Goal: Information Seeking & Learning: Check status

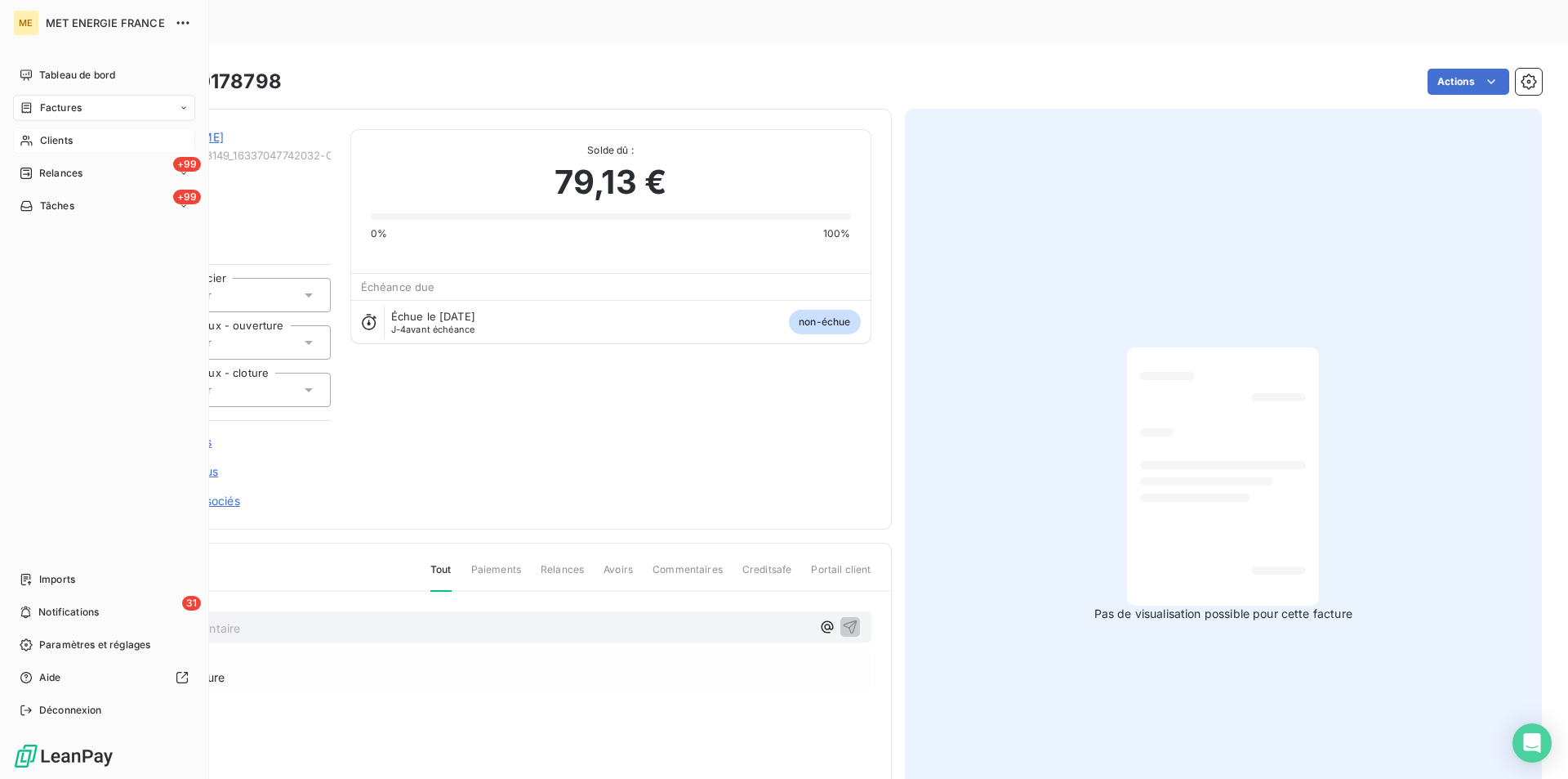
click at [60, 145] on span "Clients" at bounding box center [56, 140] width 33 height 15
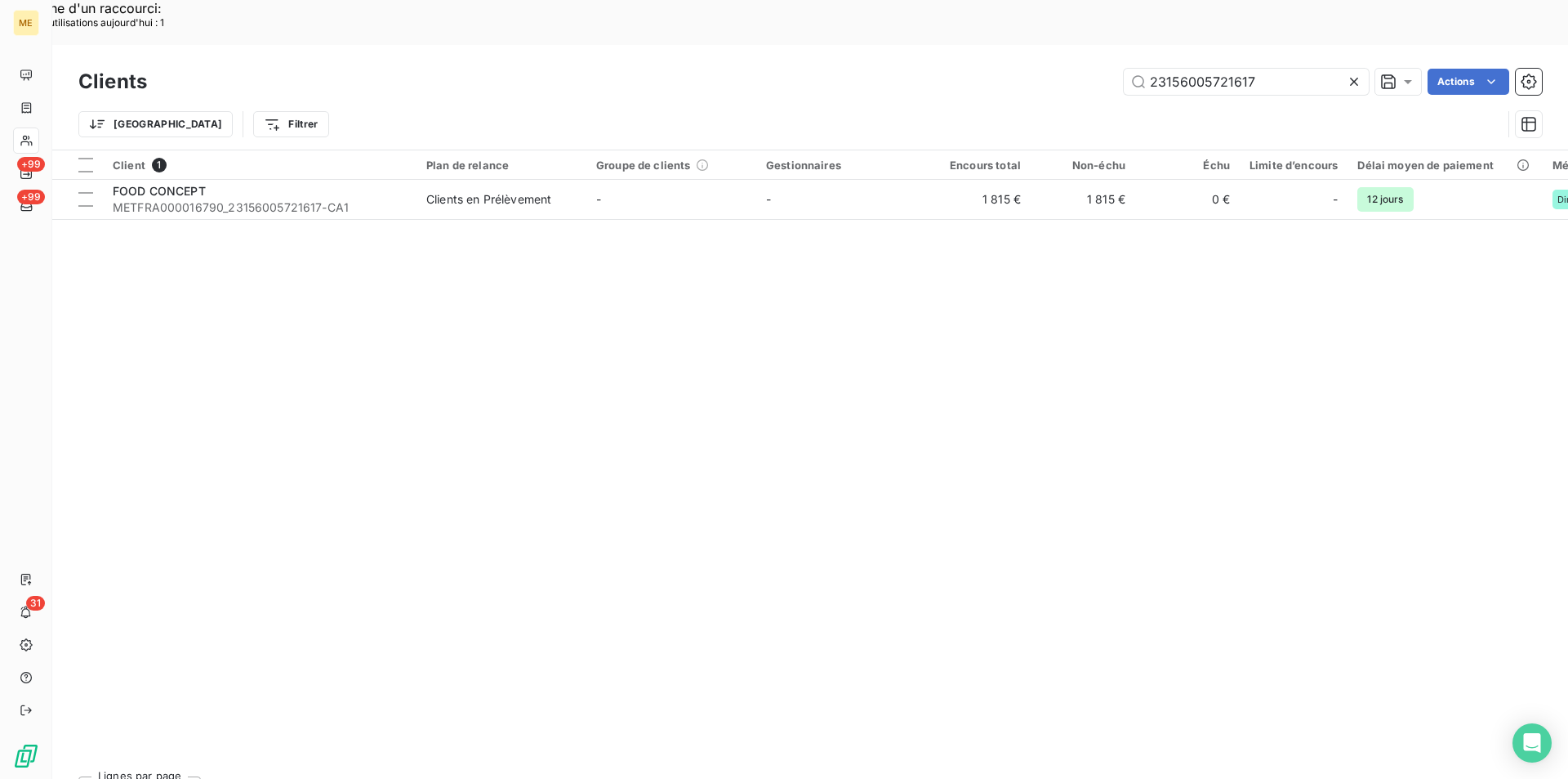
drag, startPoint x: 1293, startPoint y: 29, endPoint x: 1103, endPoint y: 47, distance: 190.9
click at [1103, 69] on div "23156005721617 Actions" at bounding box center [854, 81] width 1376 height 26
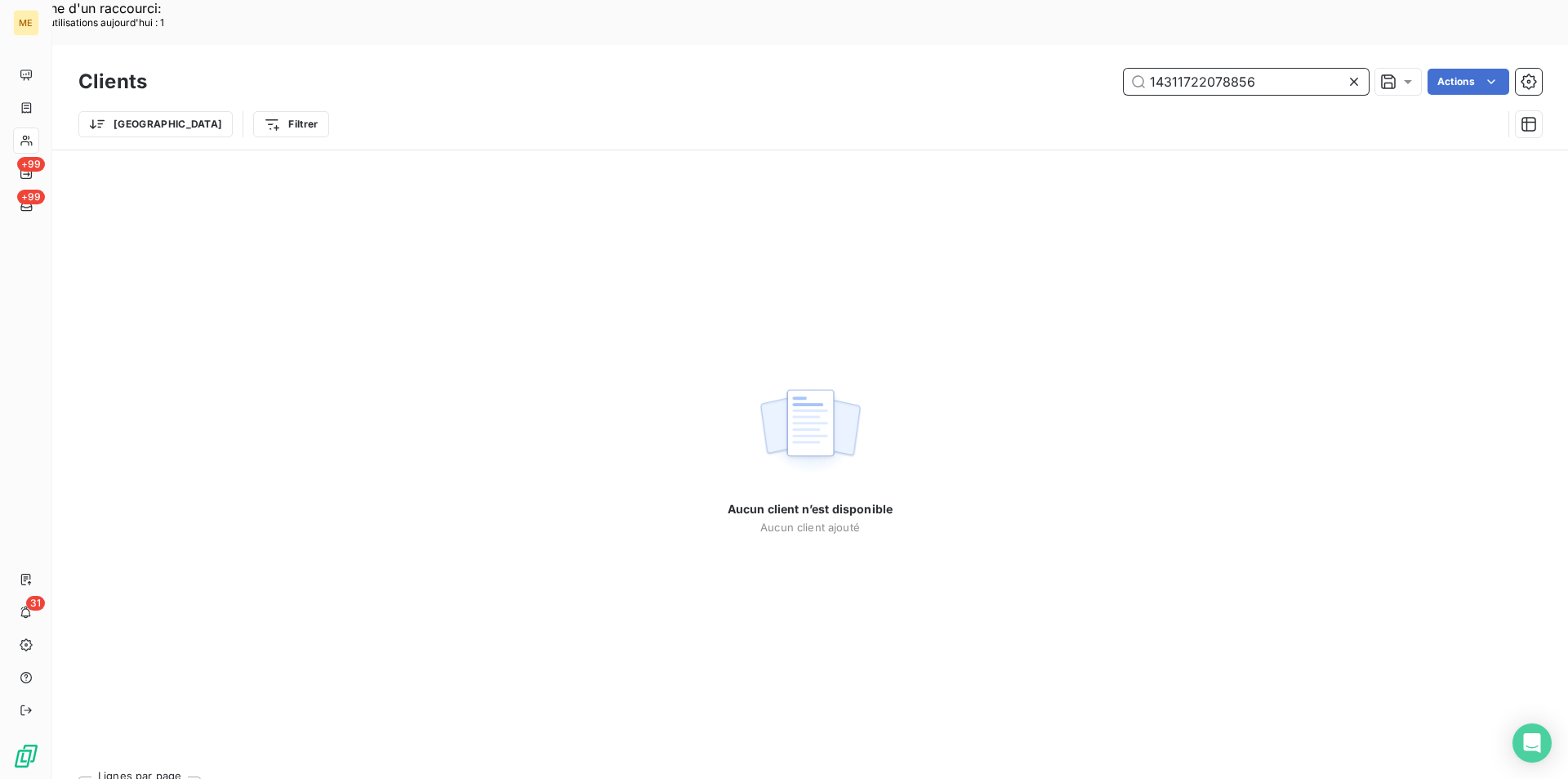
drag, startPoint x: 1284, startPoint y: 38, endPoint x: 956, endPoint y: -2, distance: 330.4
paste input "21598986890812"
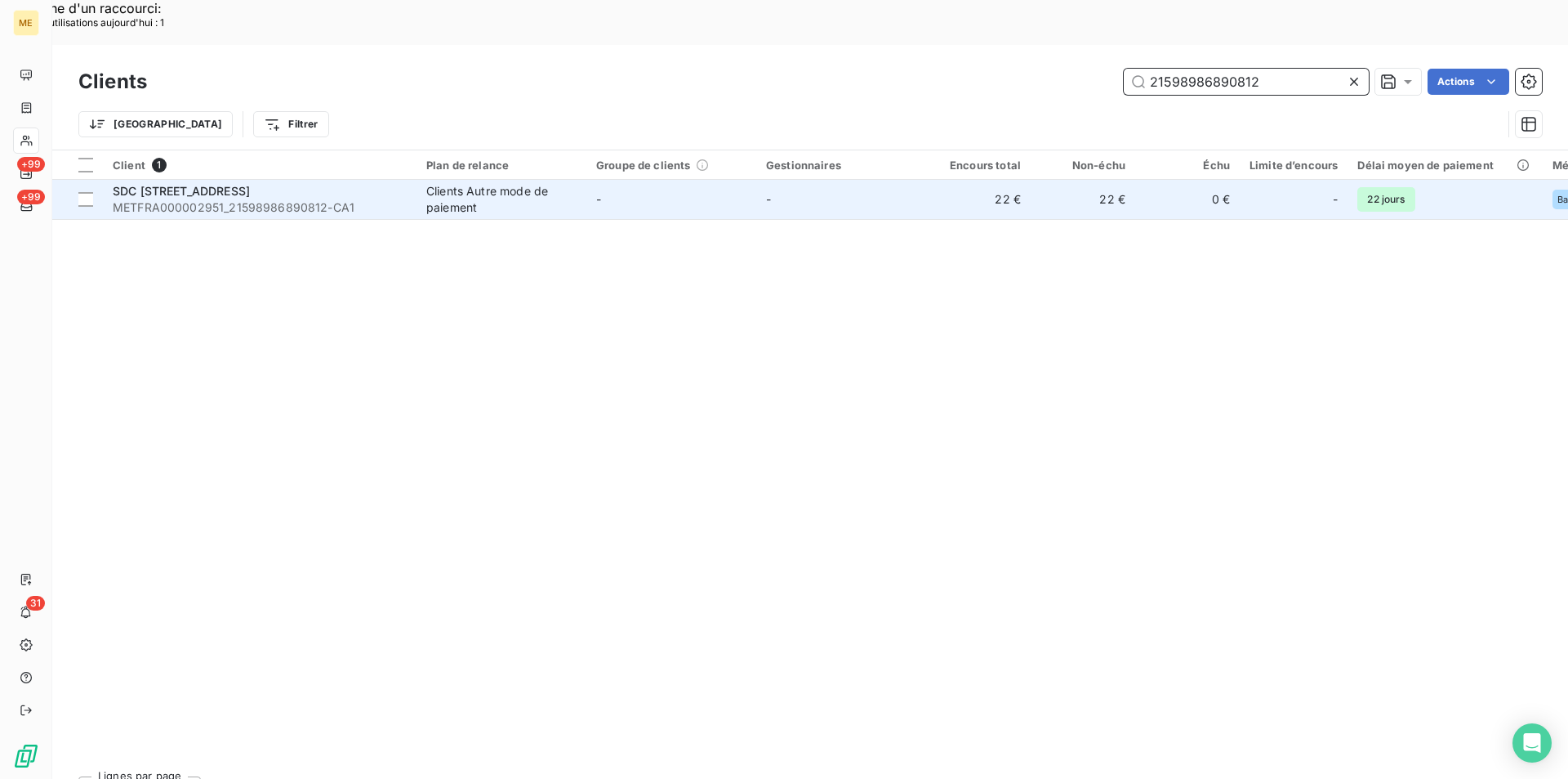
type input "21598986890812"
click at [290, 183] on div "SDC [STREET_ADDRESS]" at bounding box center [260, 191] width 294 height 16
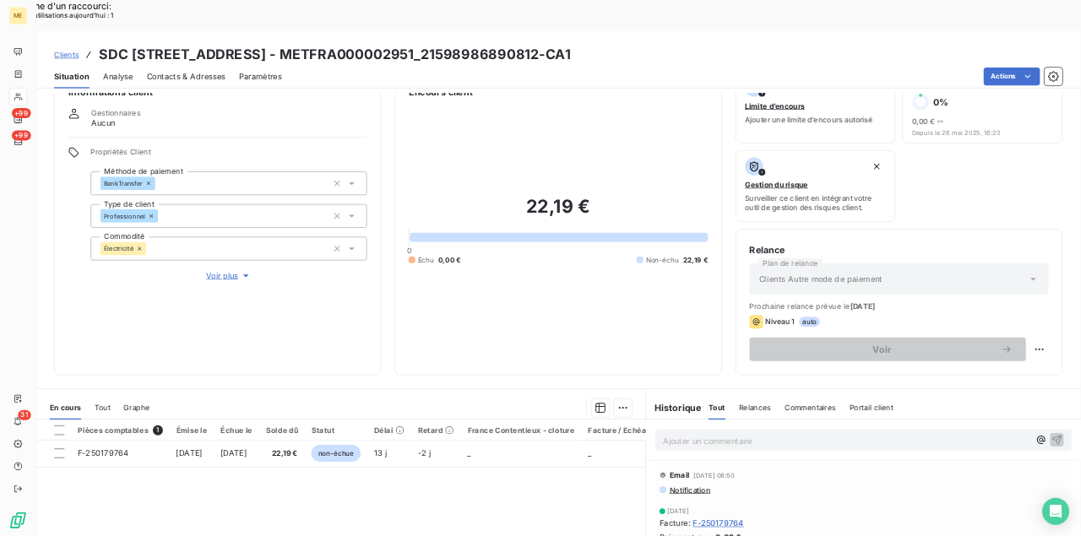
scroll to position [84, 0]
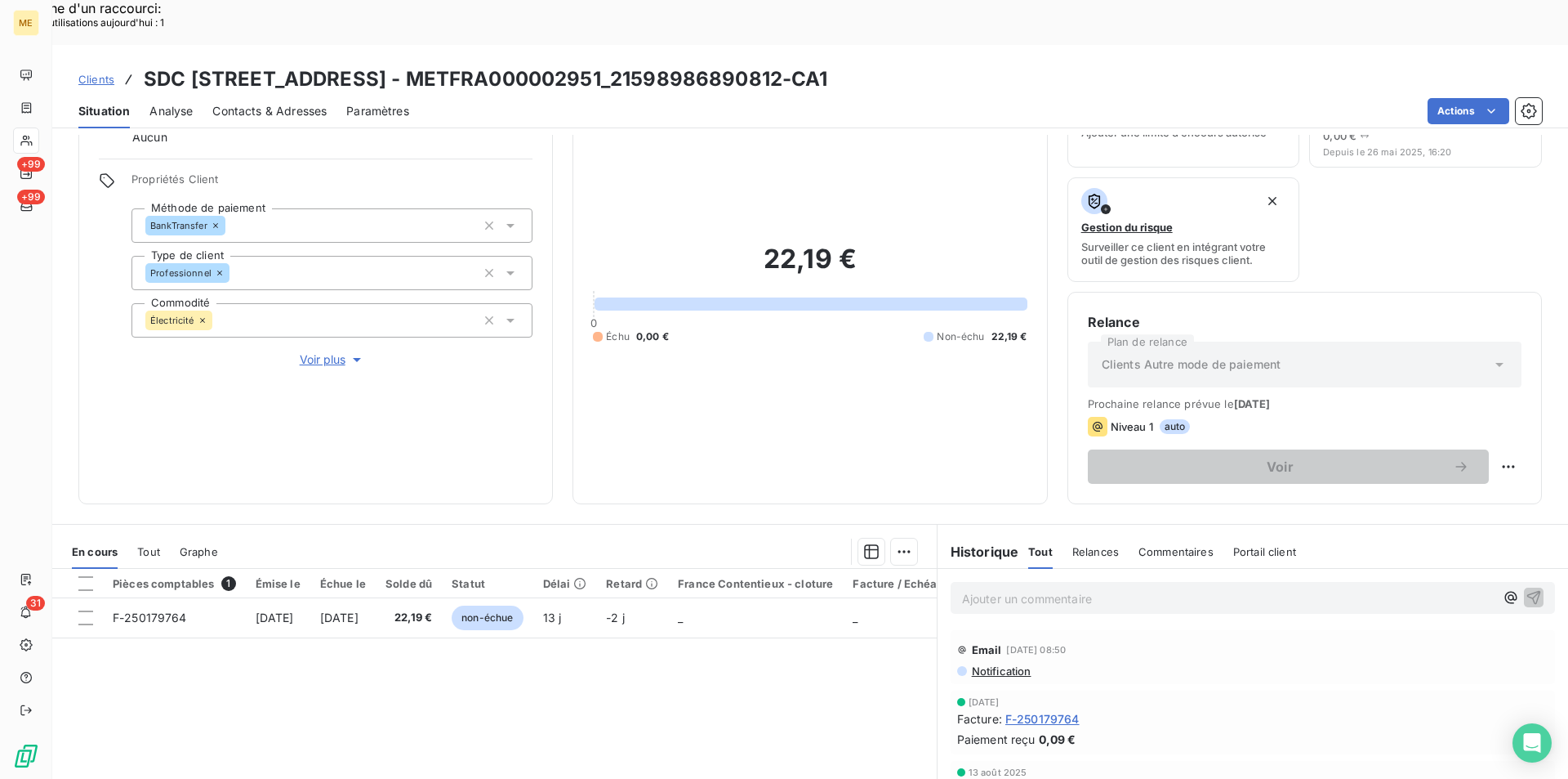
click at [1055, 710] on span "F-250179764" at bounding box center [1042, 719] width 74 height 17
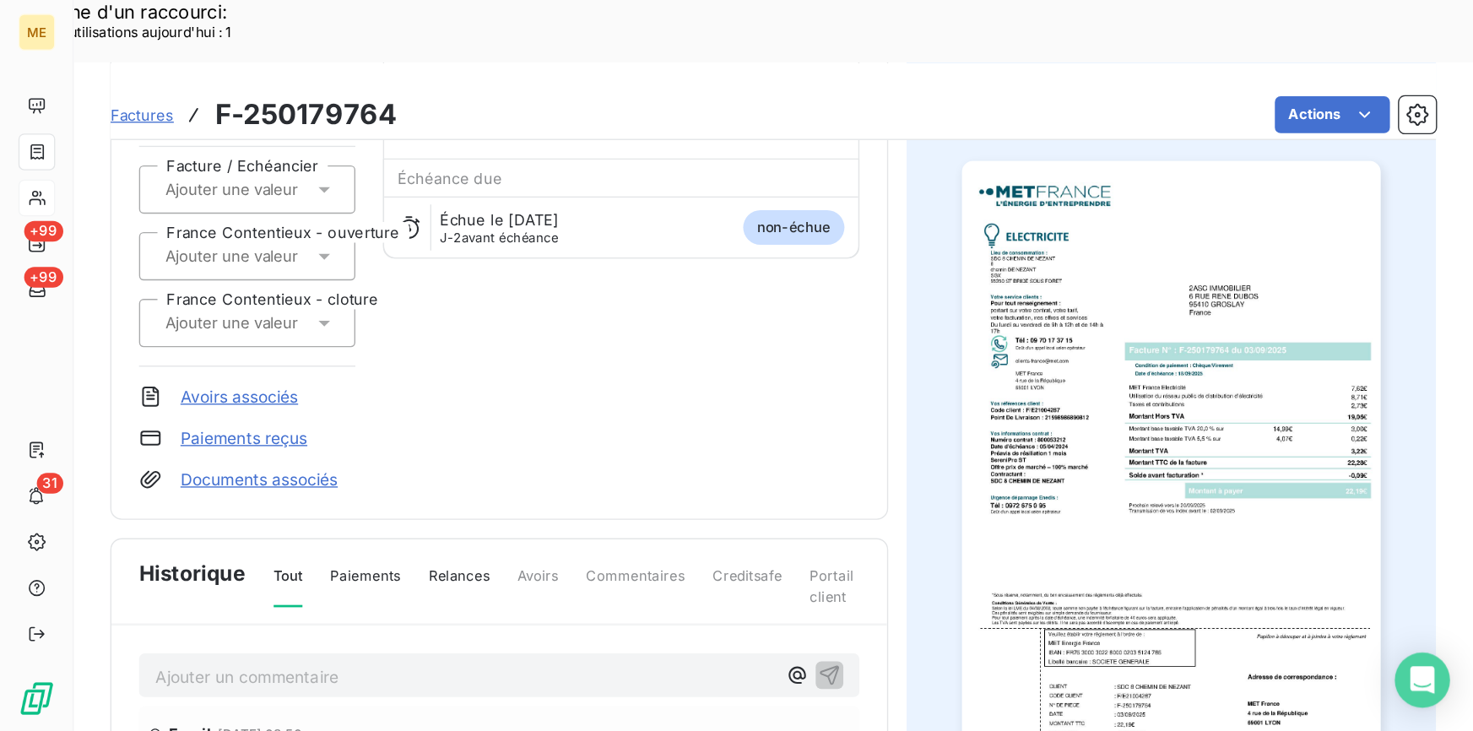
scroll to position [169, 0]
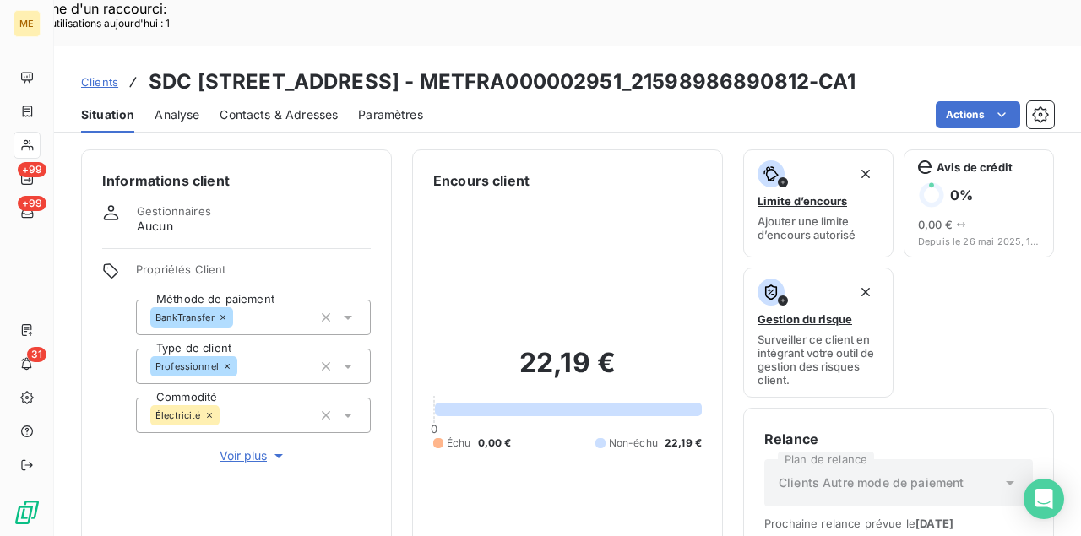
click at [100, 75] on span "Clients" at bounding box center [99, 82] width 37 height 14
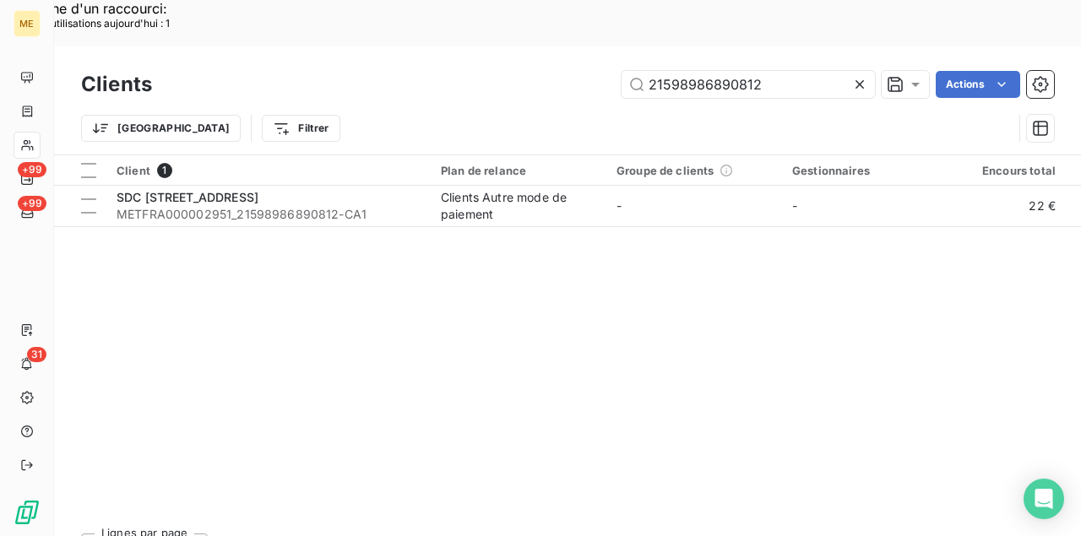
drag, startPoint x: 768, startPoint y: 37, endPoint x: 530, endPoint y: 38, distance: 238.1
click at [530, 71] on div "21598986890812 Actions" at bounding box center [613, 84] width 882 height 27
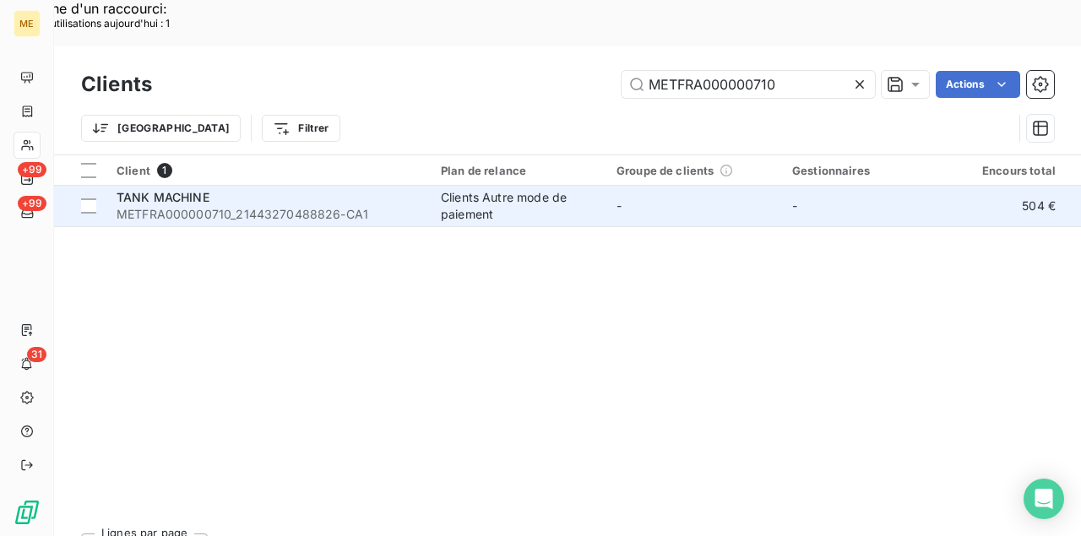
type input "METFRA000000710"
click at [186, 190] on span "TANK MACHINE" at bounding box center [163, 197] width 93 height 14
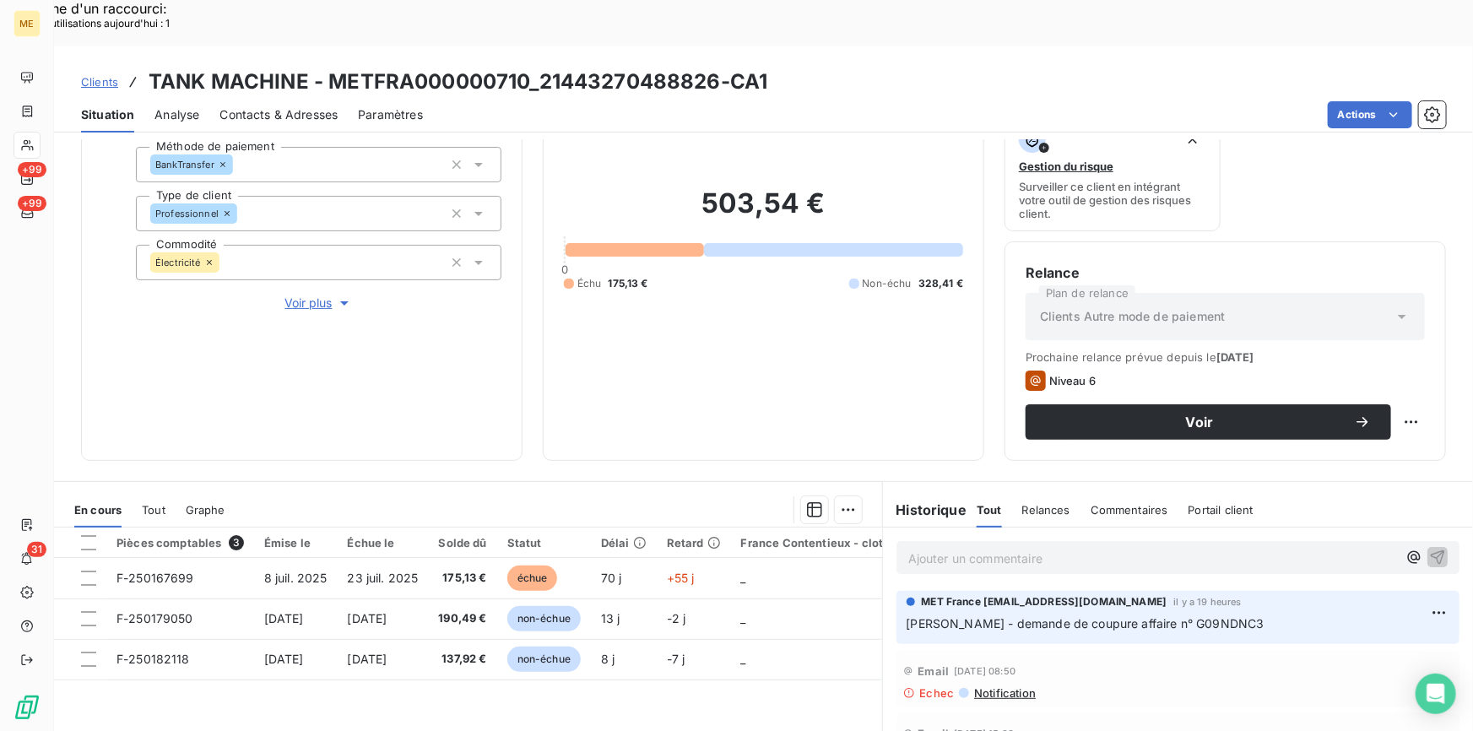
scroll to position [278, 0]
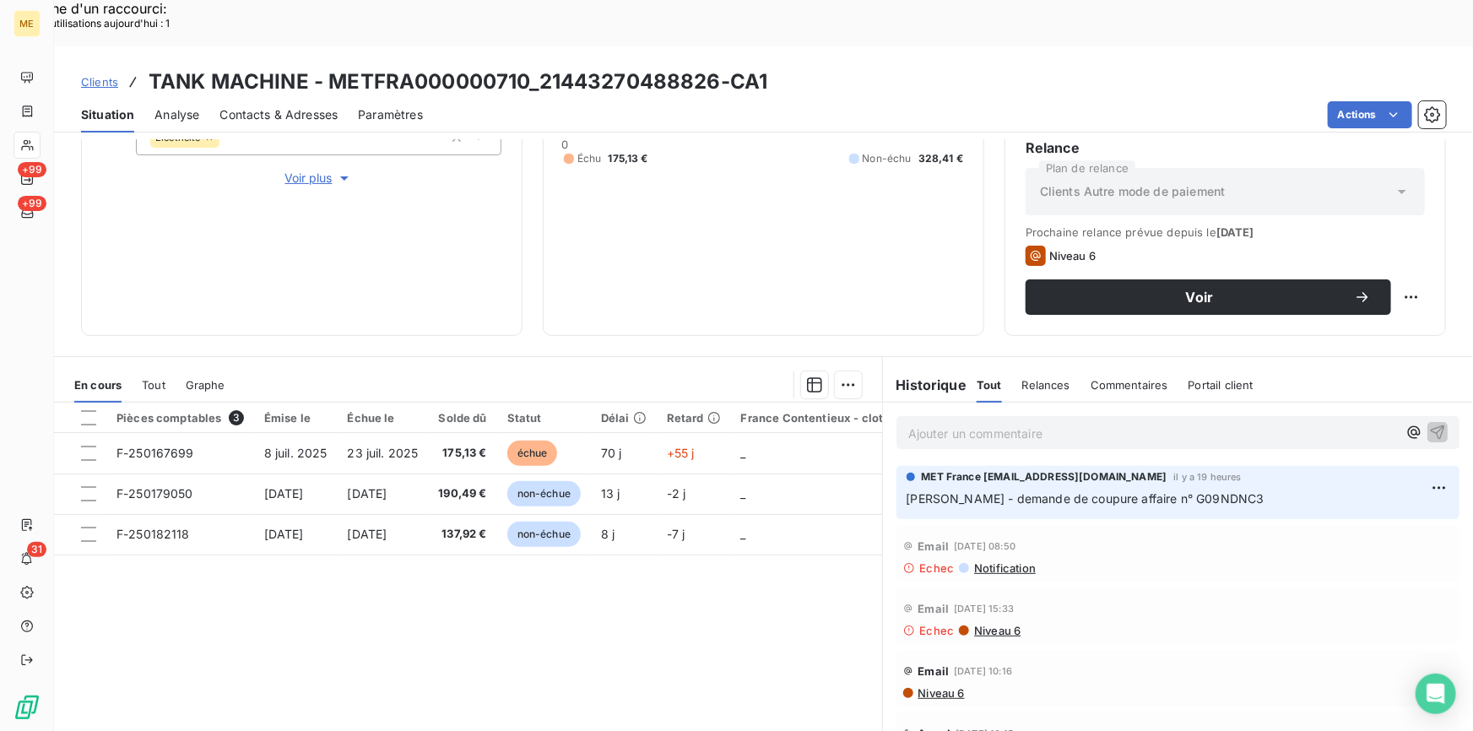
click at [1207, 490] on p "[PERSON_NAME] - demande de coupure affaire n° G09NDNC3" at bounding box center [1178, 499] width 543 height 19
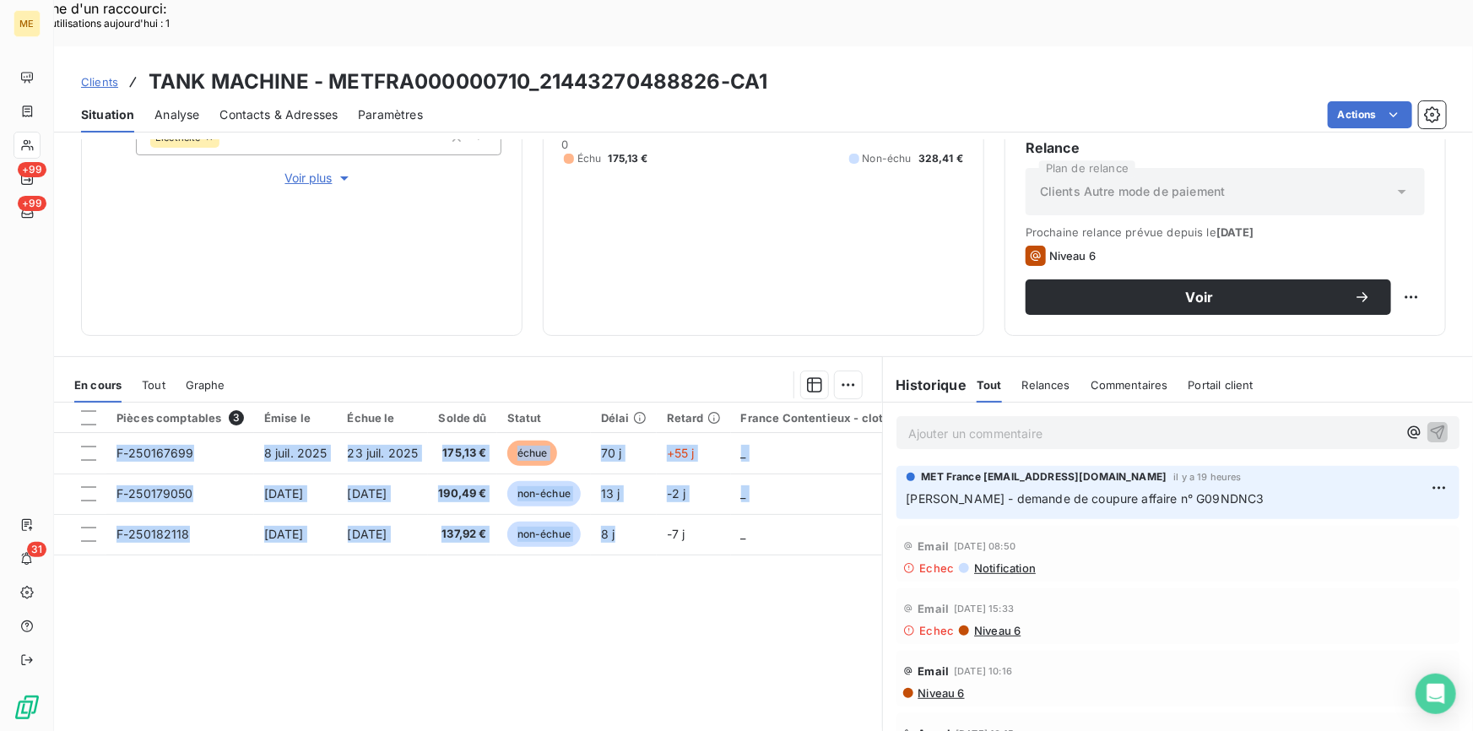
drag, startPoint x: 314, startPoint y: 468, endPoint x: 92, endPoint y: 384, distance: 237.3
click at [92, 403] on table "Pièces comptables 3 Émise le Échue le Solde dû Statut Délai Retard France Conte…" at bounding box center [648, 479] width 1189 height 153
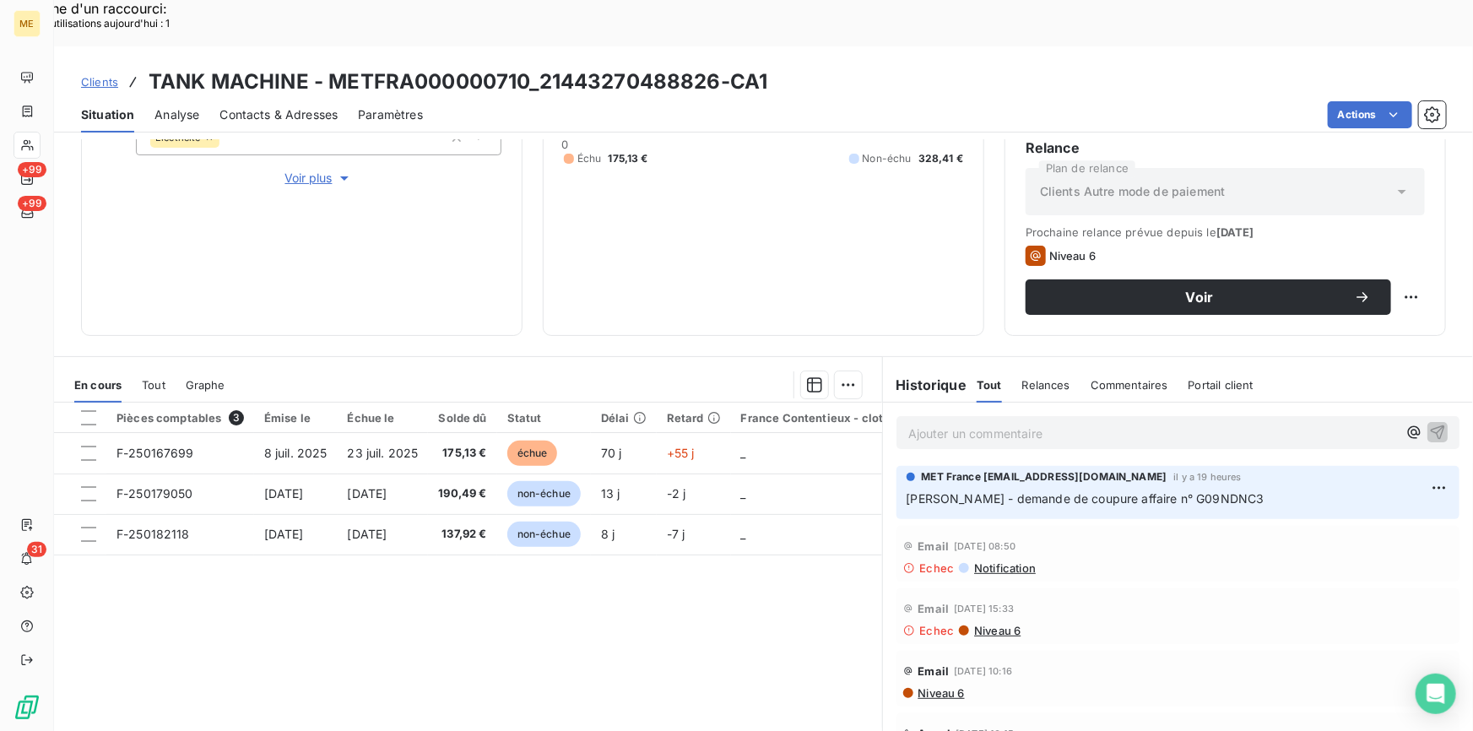
click at [427, 548] on div "Pièces comptables 3 Émise le Échue le Solde dû Statut Délai Retard France Conte…" at bounding box center [468, 565] width 828 height 325
click at [741, 566] on div "Pièces comptables 3 Émise le Échue le Solde dû Statut Délai Retard France Conte…" at bounding box center [468, 565] width 828 height 325
drag, startPoint x: 889, startPoint y: 335, endPoint x: 1287, endPoint y: 338, distance: 397.7
click at [1287, 367] on div "Historique Tout Relances Commentaires Portail client Tout Relances Commentaires…" at bounding box center [1178, 384] width 590 height 35
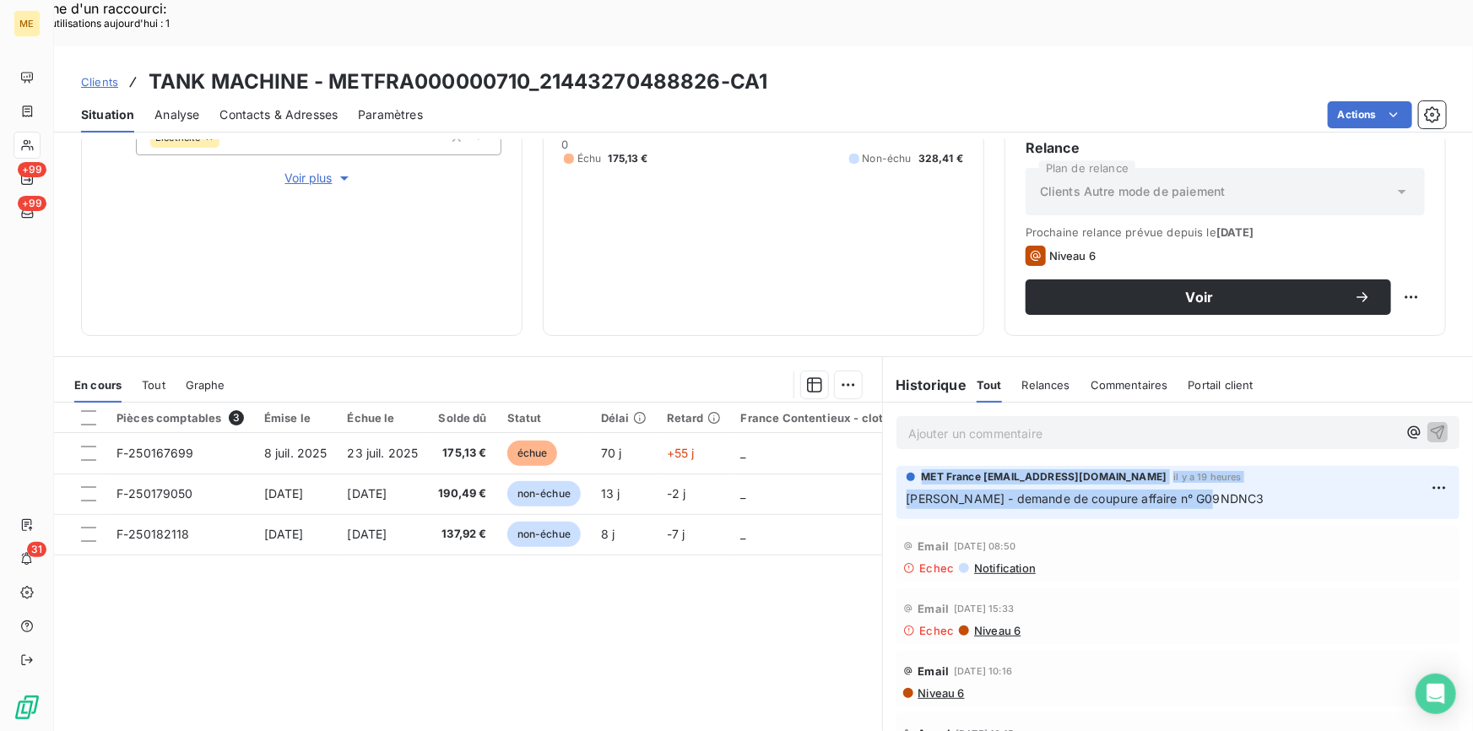
drag, startPoint x: 1206, startPoint y: 452, endPoint x: 902, endPoint y: 425, distance: 305.2
click at [907, 469] on div "MET France [EMAIL_ADDRESS][DOMAIN_NAME] il y a 19 heures [PERSON_NAME] - demand…" at bounding box center [1178, 489] width 543 height 40
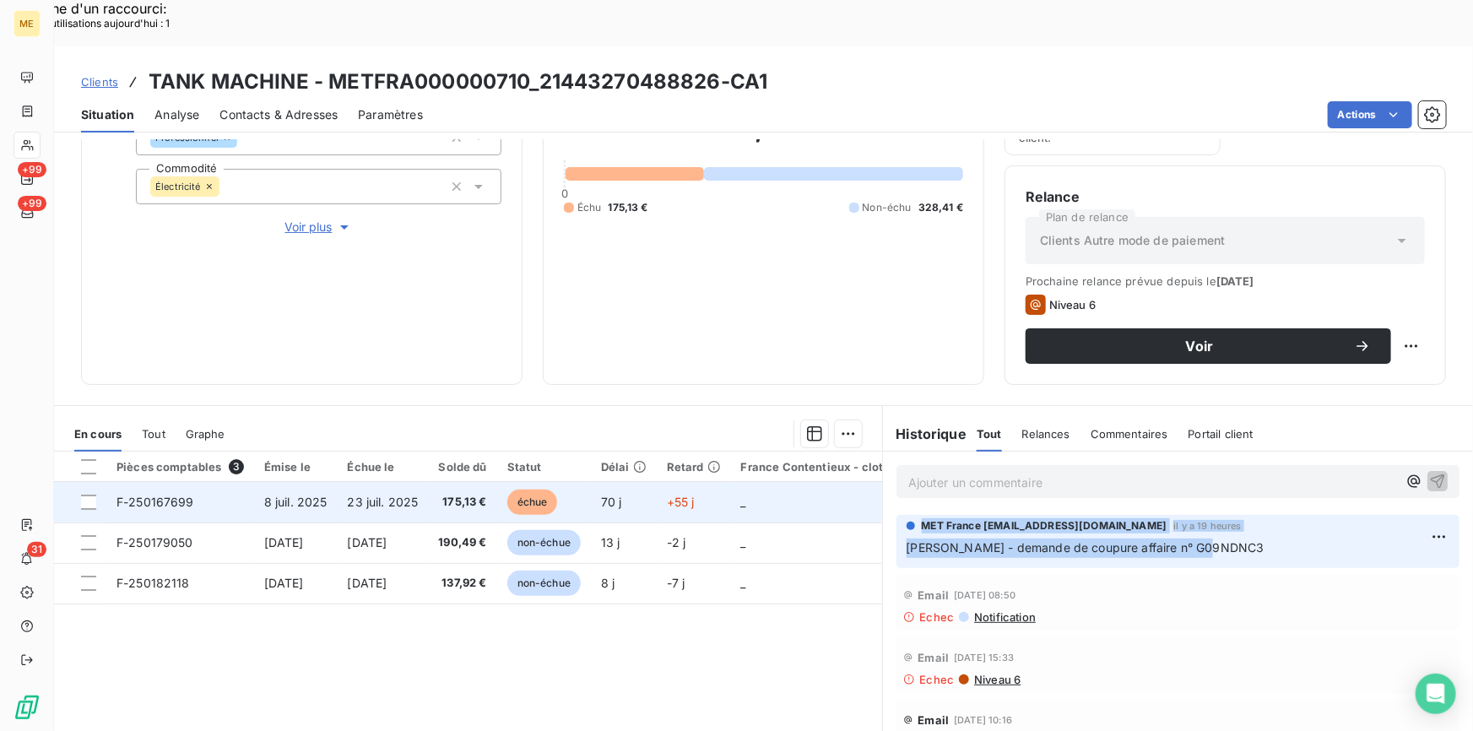
scroll to position [201, 0]
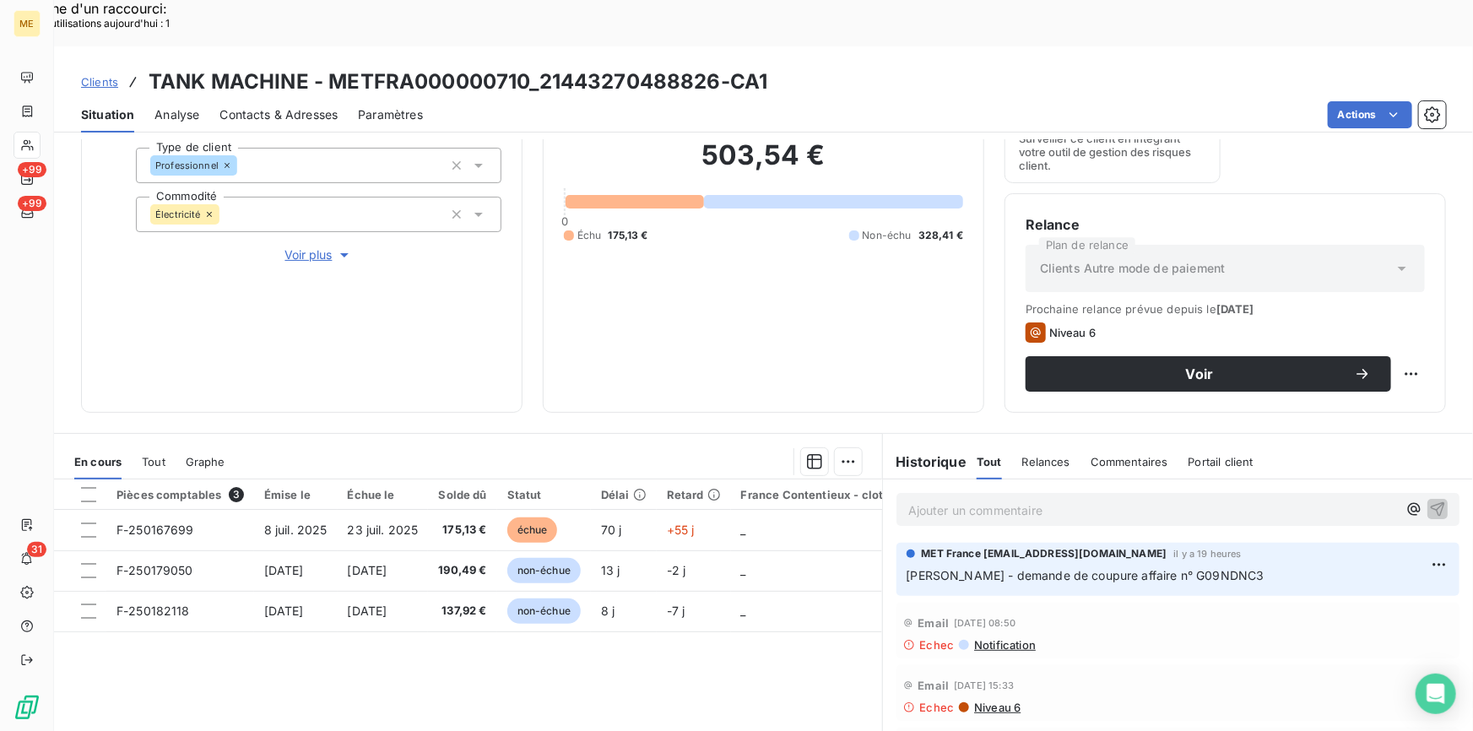
click at [568, 656] on div "Pièces comptables 3 Émise le Échue le Solde dû Statut Délai Retard France Conte…" at bounding box center [468, 642] width 828 height 325
click at [567, 654] on div "Pièces comptables 3 Émise le Échue le Solde dû Statut Délai Retard France Conte…" at bounding box center [468, 642] width 828 height 325
click at [670, 632] on div "Pièces comptables 3 Émise le Échue le Solde dû Statut Délai Retard France Conte…" at bounding box center [468, 642] width 828 height 325
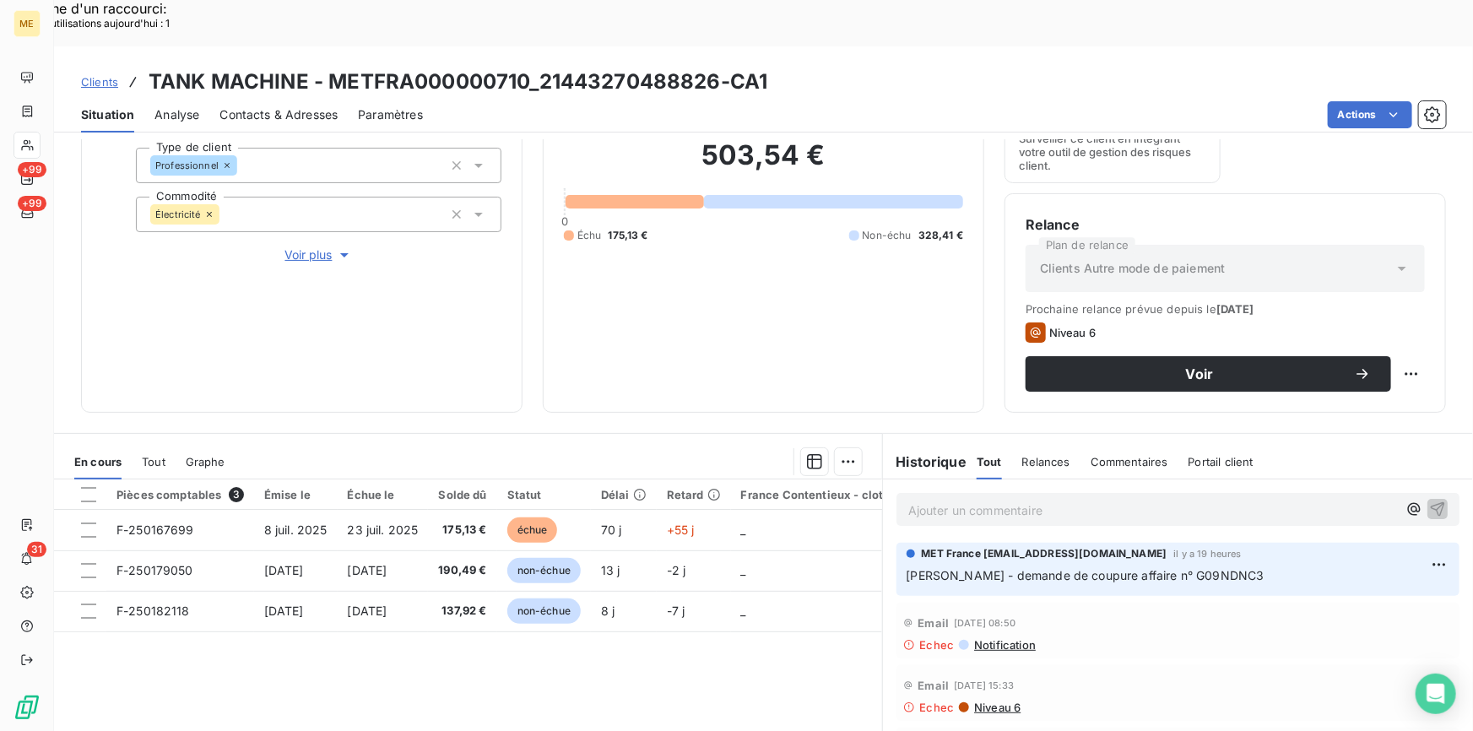
click at [670, 632] on div "Pièces comptables 3 Émise le Échue le Solde dû Statut Délai Retard France Conte…" at bounding box center [468, 642] width 828 height 325
click at [345, 648] on div "Pièces comptables 3 Émise le Échue le Solde dû Statut Délai Retard France Conte…" at bounding box center [468, 642] width 828 height 325
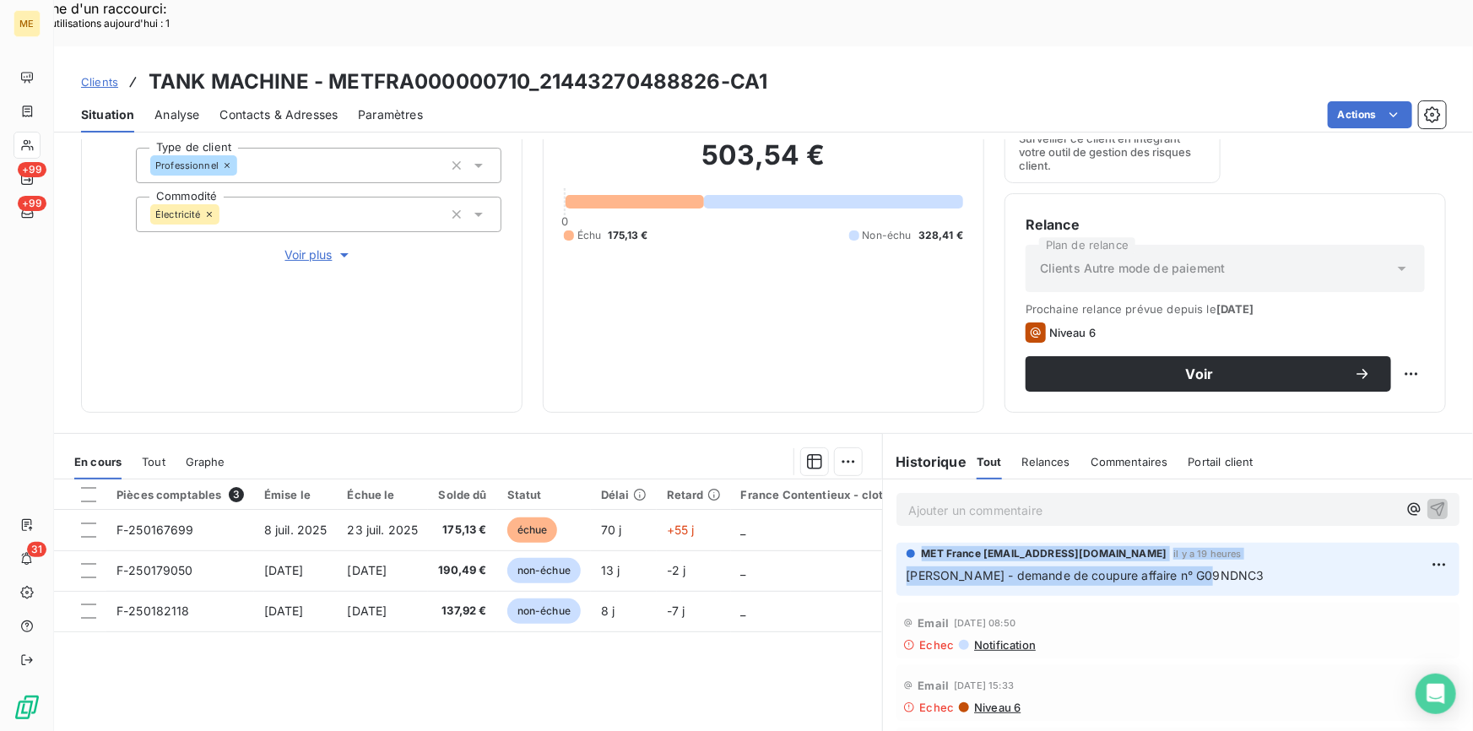
drag, startPoint x: 1213, startPoint y: 530, endPoint x: 897, endPoint y: 501, distance: 317.2
click at [897, 543] on div "MET France [EMAIL_ADDRESS][DOMAIN_NAME] il y a 19 heures [PERSON_NAME] - demand…" at bounding box center [1178, 569] width 563 height 53
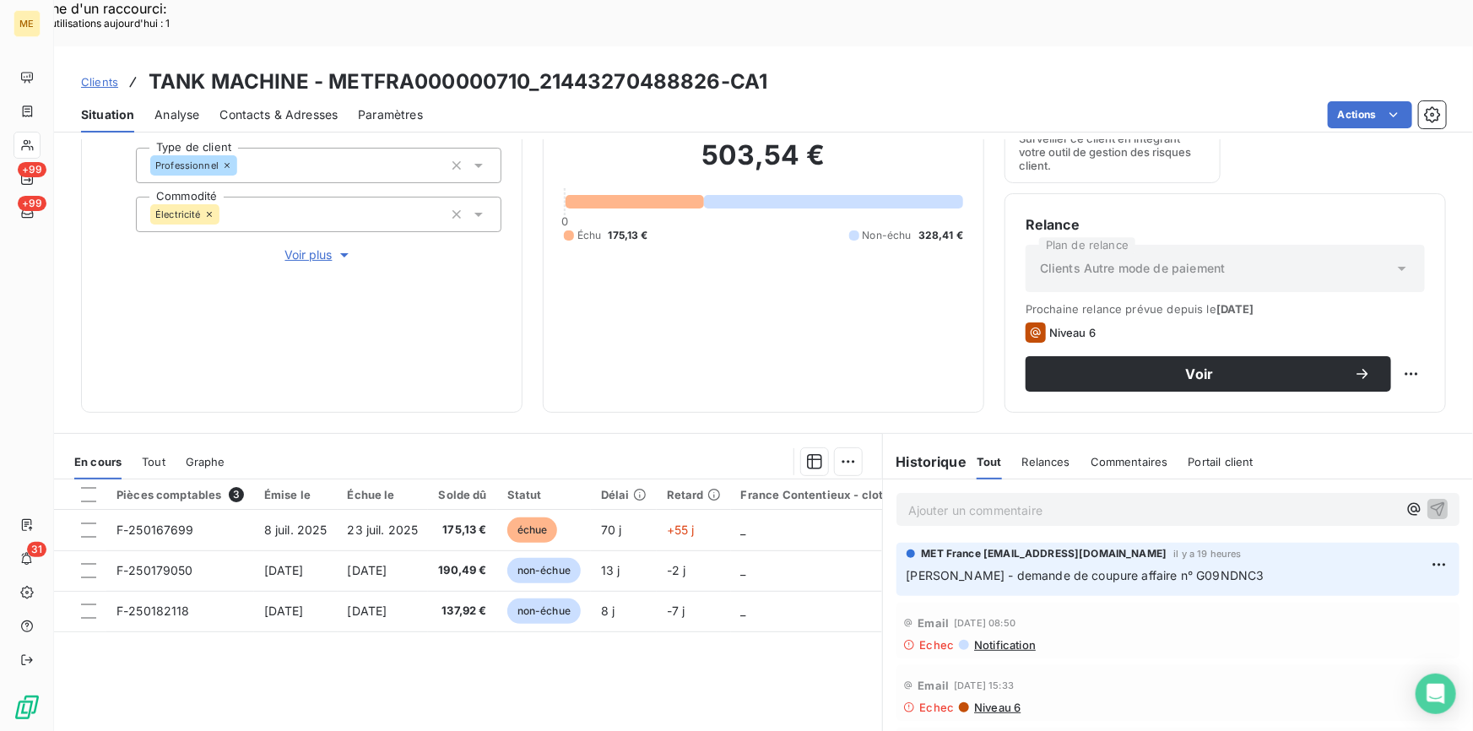
click at [472, 590] on div "Pièces comptables 3 Émise le Échue le Solde dû Statut Délai Retard France Conte…" at bounding box center [468, 642] width 828 height 325
click at [721, 627] on div "Pièces comptables 3 Émise le Échue le Solde dû Statut Délai Retard France Conte…" at bounding box center [468, 642] width 828 height 325
drag, startPoint x: 762, startPoint y: 352, endPoint x: 311, endPoint y: 327, distance: 452.5
click at [311, 372] on div "Informations client Gestionnaires Aucun Propriétés Client Méthode de paiement B…" at bounding box center [763, 458] width 1419 height 638
click at [310, 327] on div "Informations client Gestionnaires Aucun Propriétés Client Méthode de paiement B…" at bounding box center [302, 180] width 442 height 464
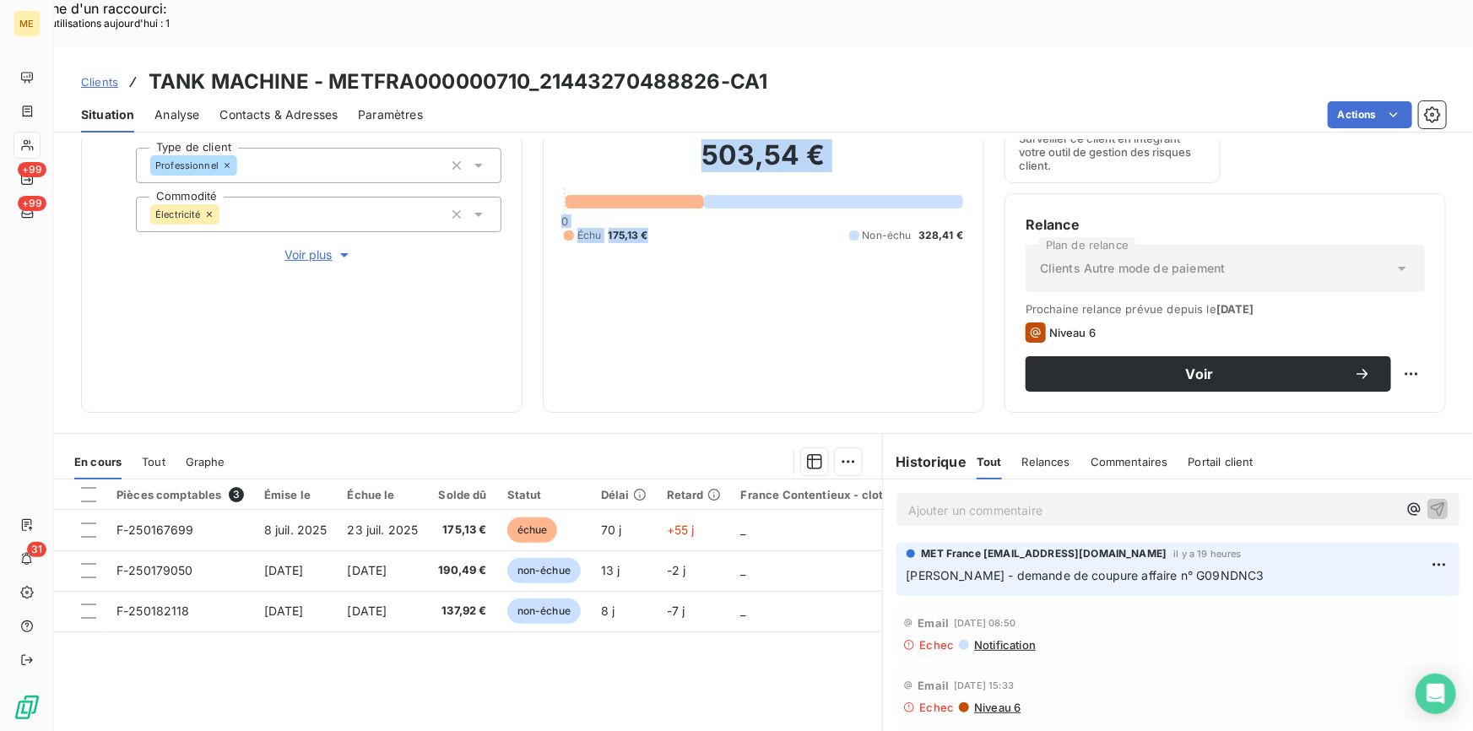
click at [532, 371] on div "Informations client Gestionnaires Aucun Propriétés Client Méthode de paiement B…" at bounding box center [763, 458] width 1419 height 638
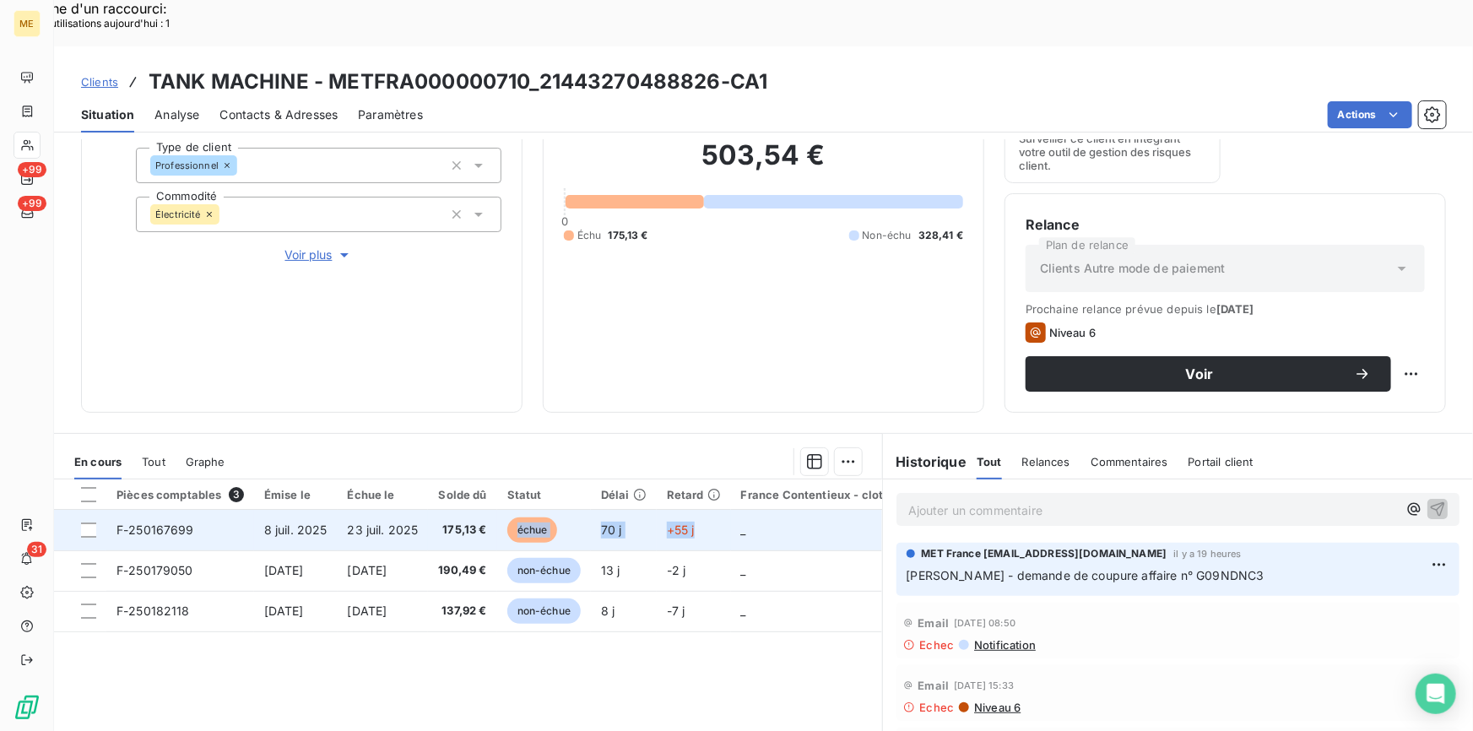
drag, startPoint x: 724, startPoint y: 482, endPoint x: 510, endPoint y: 484, distance: 213.6
click at [510, 510] on tr "F-250167699 [DATE] [DATE] 175,13 € échue 70 j +55 j _ _ _" at bounding box center [648, 530] width 1189 height 41
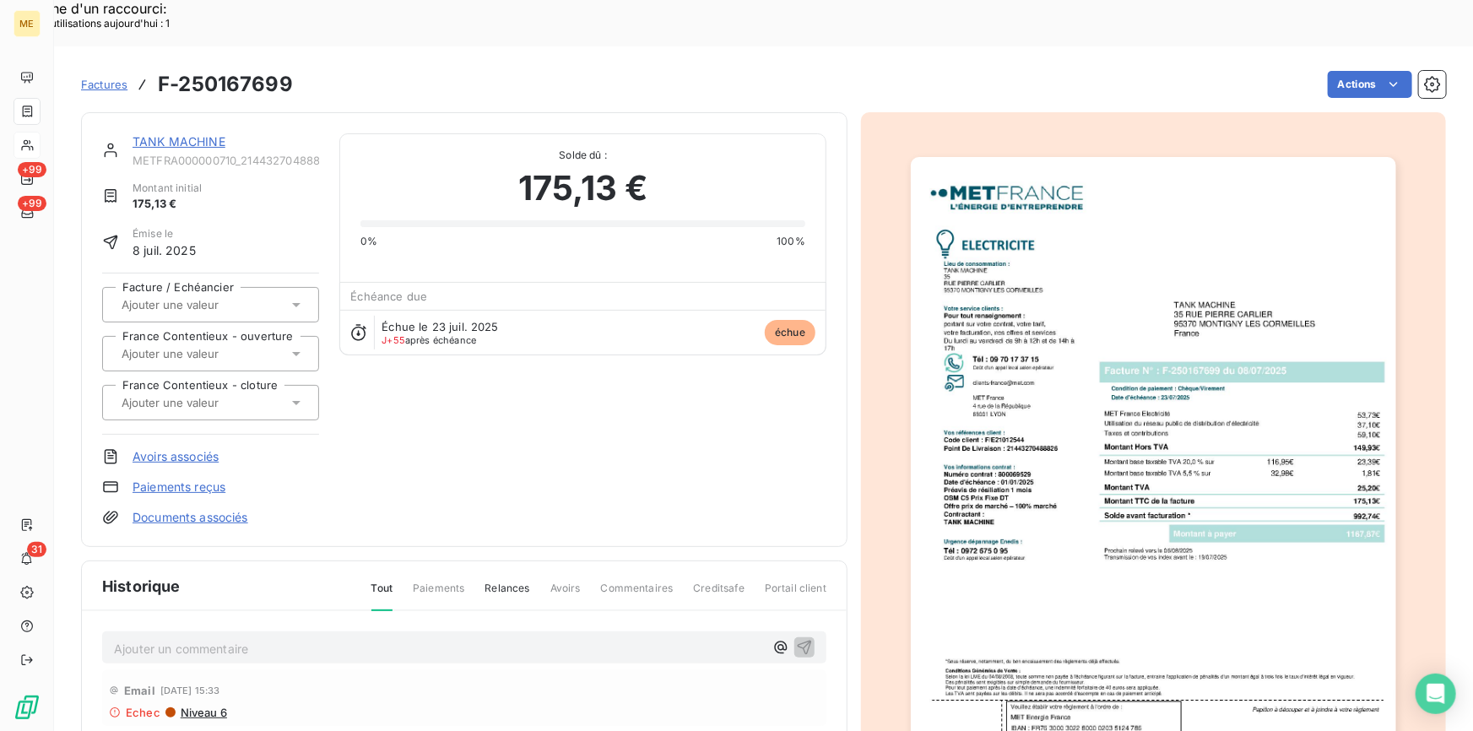
click at [417, 312] on div "TANK MACHINE METFRA000000710_21443270488826-CA1 Montant initial 175,13 € Émise …" at bounding box center [464, 329] width 724 height 393
click at [428, 312] on div "TANK MACHINE METFRA000000710_21443270488826-CA1 Montant initial 175,13 € Émise …" at bounding box center [464, 329] width 724 height 393
click at [441, 312] on div "TANK MACHINE METFRA000000710_21443270488826-CA1 Montant initial 175,13 € Émise …" at bounding box center [464, 329] width 724 height 393
click at [440, 312] on div "TANK MACHINE METFRA000000710_21443270488826-CA1 Montant initial 175,13 € Émise …" at bounding box center [464, 329] width 724 height 393
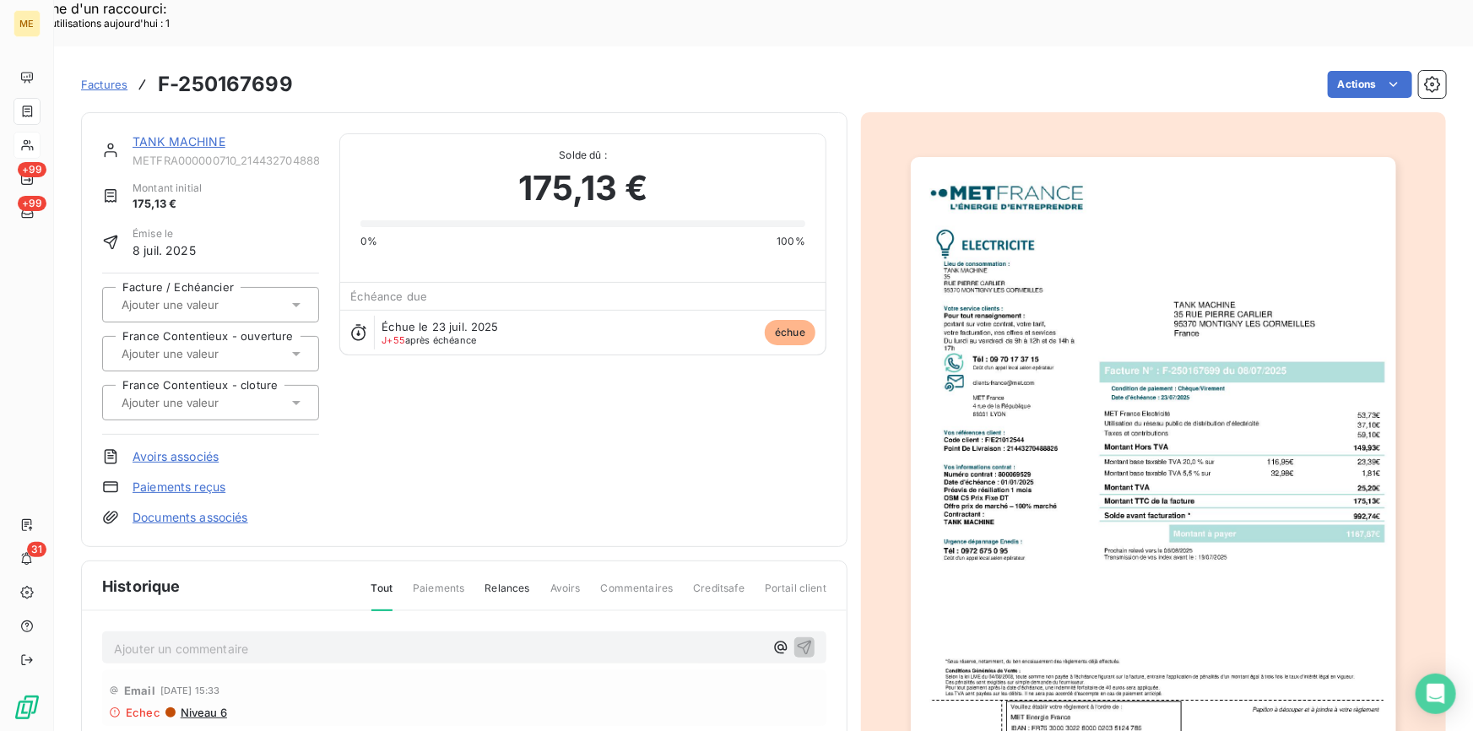
click at [440, 326] on div "TANK MACHINE METFRA000000710_21443270488826-CA1 Montant initial 175,13 € Émise …" at bounding box center [464, 329] width 724 height 393
click at [437, 323] on div "TANK MACHINE METFRA000000710_21443270488826-CA1 Montant initial 175,13 € Émise …" at bounding box center [464, 329] width 724 height 393
click at [540, 345] on div "TANK MACHINE METFRA000000710_21443270488826-CA1 Montant initial 175,13 € Émise …" at bounding box center [464, 329] width 724 height 393
click at [647, 366] on div "TANK MACHINE METFRA000000710_21443270488826-CA1 Montant initial 175,13 € Émise …" at bounding box center [464, 329] width 724 height 393
click at [404, 327] on div "TANK MACHINE METFRA000000710_21443270488826-CA1 Montant initial 175,13 € Émise …" at bounding box center [464, 329] width 724 height 393
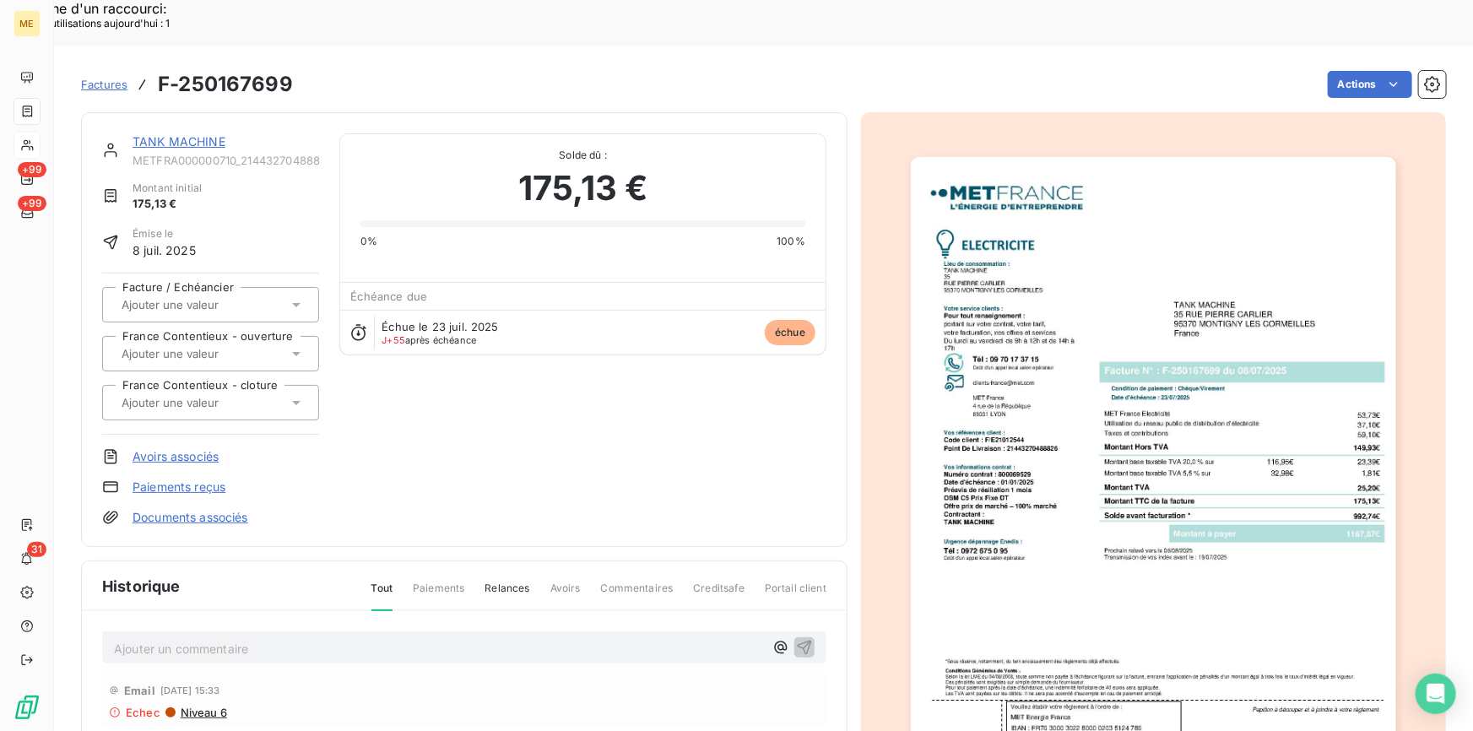
click at [516, 373] on div "TANK MACHINE METFRA000000710_21443270488826-CA1 Montant initial 175,13 € Émise …" at bounding box center [464, 329] width 724 height 393
click at [517, 371] on div "TANK MACHINE METFRA000000710_21443270488826-CA1 Montant initial 175,13 € Émise …" at bounding box center [464, 329] width 724 height 393
click at [517, 370] on div "TANK MACHINE METFRA000000710_21443270488826-CA1 Montant initial 175,13 € Émise …" at bounding box center [464, 329] width 724 height 393
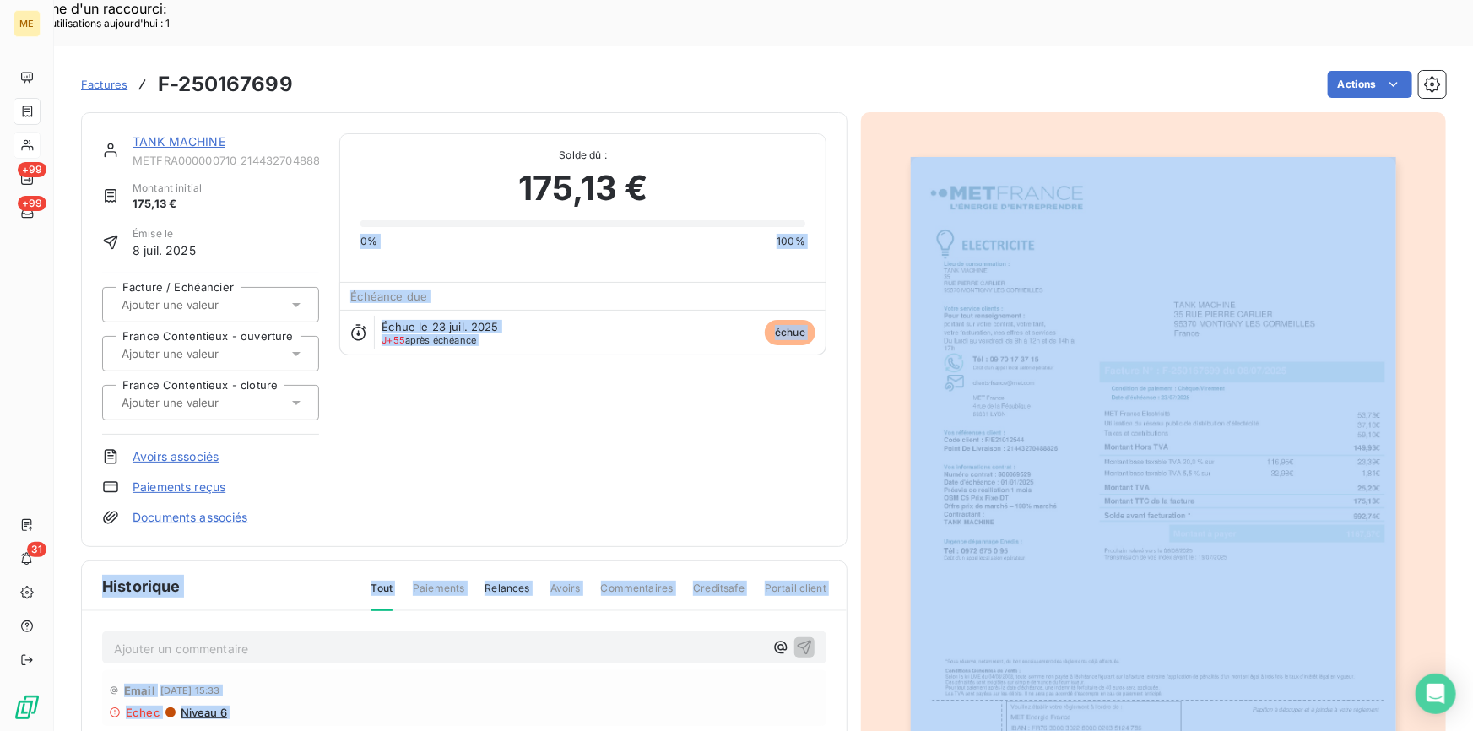
drag, startPoint x: 822, startPoint y: 158, endPoint x: 875, endPoint y: 212, distance: 75.2
click at [875, 212] on div "TANK MACHINE METFRA000000710_21443270488826-CA1 Montant initial 175,13 € Émise …" at bounding box center [763, 527] width 1365 height 851
click at [875, 212] on div at bounding box center [1153, 500] width 585 height 777
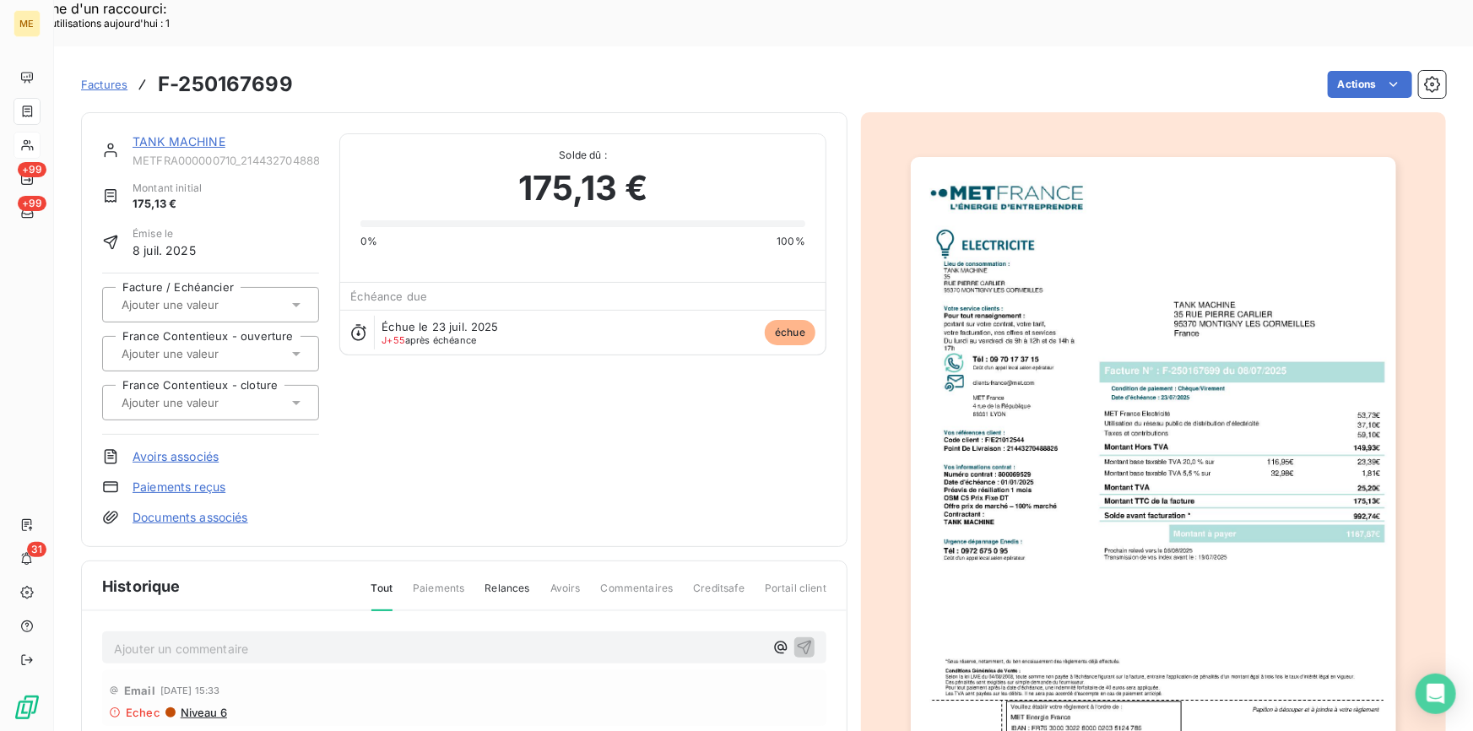
click at [388, 323] on div "TANK MACHINE METFRA000000710_21443270488826-CA1 Montant initial 175,13 € Émise …" at bounding box center [464, 329] width 724 height 393
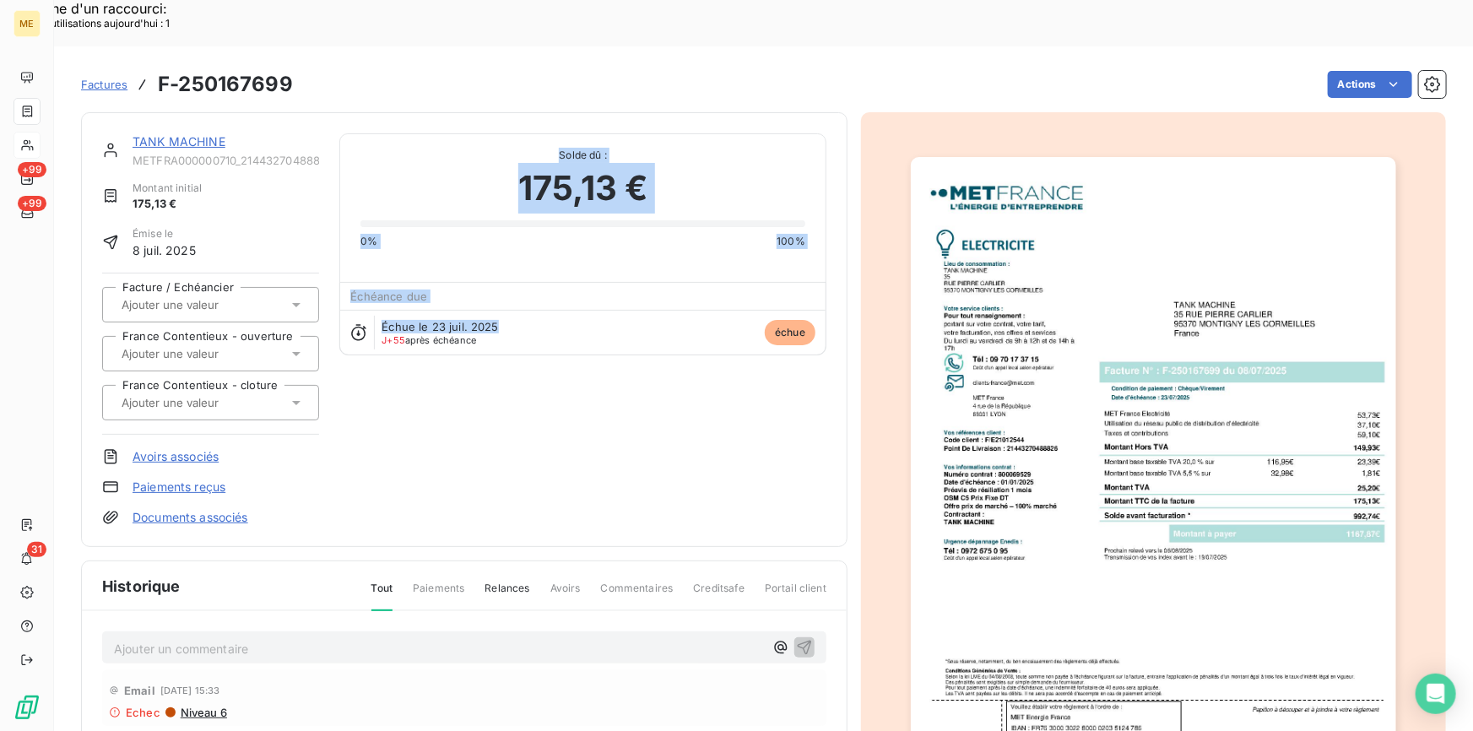
drag, startPoint x: 552, startPoint y: 98, endPoint x: 622, endPoint y: 427, distance: 336.7
click at [622, 427] on div "TANK MACHINE METFRA000000710_21443270488826-CA1 Montant initial 175,13 € Émise …" at bounding box center [464, 329] width 724 height 393
click at [622, 425] on div "TANK MACHINE METFRA000000710_21443270488826-CA1 Montant initial 175,13 € Émise …" at bounding box center [464, 329] width 724 height 393
click at [607, 358] on div "TANK MACHINE METFRA000000710_21443270488826-CA1 Montant initial 175,13 € Émise …" at bounding box center [464, 329] width 724 height 393
drag, startPoint x: 556, startPoint y: 110, endPoint x: 583, endPoint y: 443, distance: 334.6
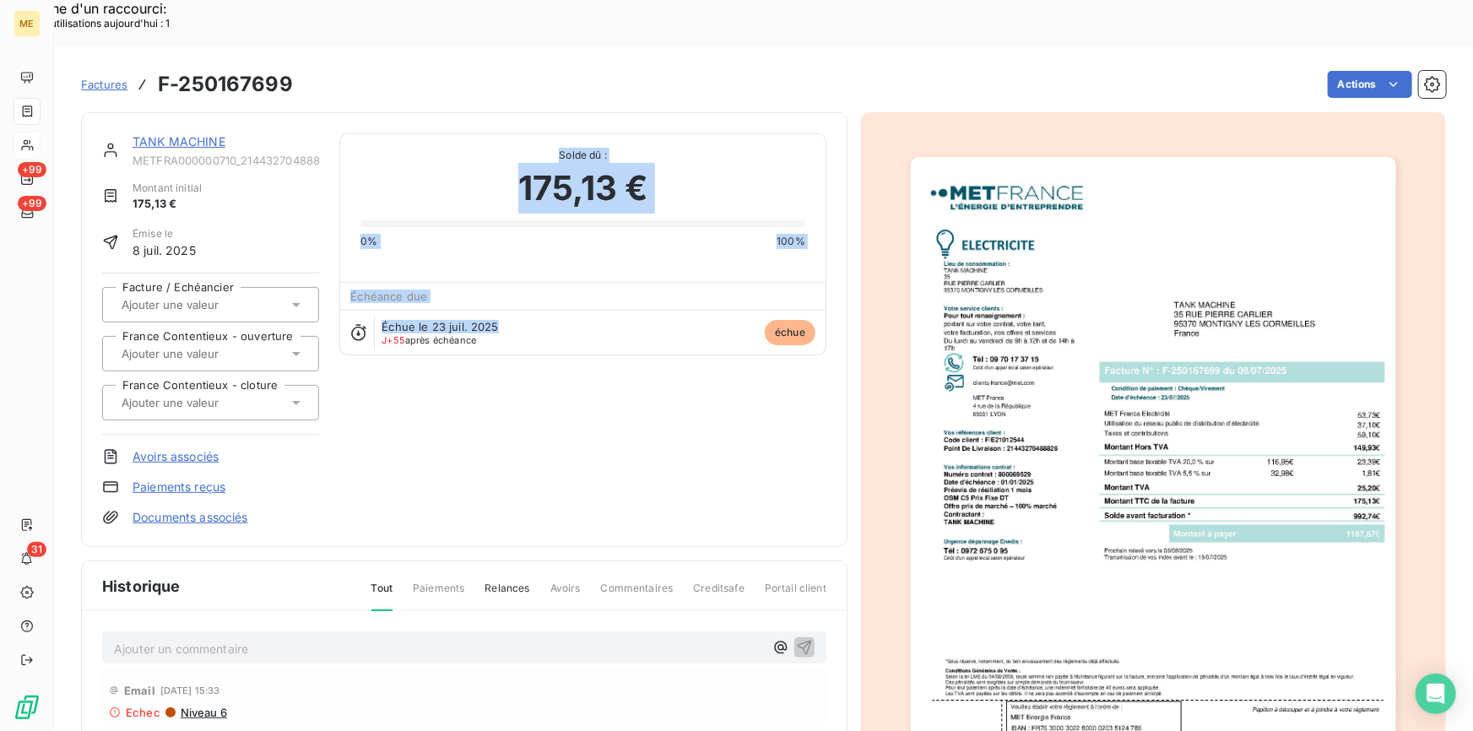
click at [583, 443] on div "TANK MACHINE METFRA000000710_21443270488826-CA1 Montant initial 175,13 € Émise …" at bounding box center [464, 329] width 724 height 393
click at [582, 443] on div "TANK MACHINE METFRA000000710_21443270488826-CA1 Montant initial 175,13 € Émise …" at bounding box center [464, 329] width 724 height 393
click at [540, 388] on div "TANK MACHINE METFRA000000710_21443270488826-CA1 Montant initial 175,13 € Émise …" at bounding box center [464, 329] width 724 height 393
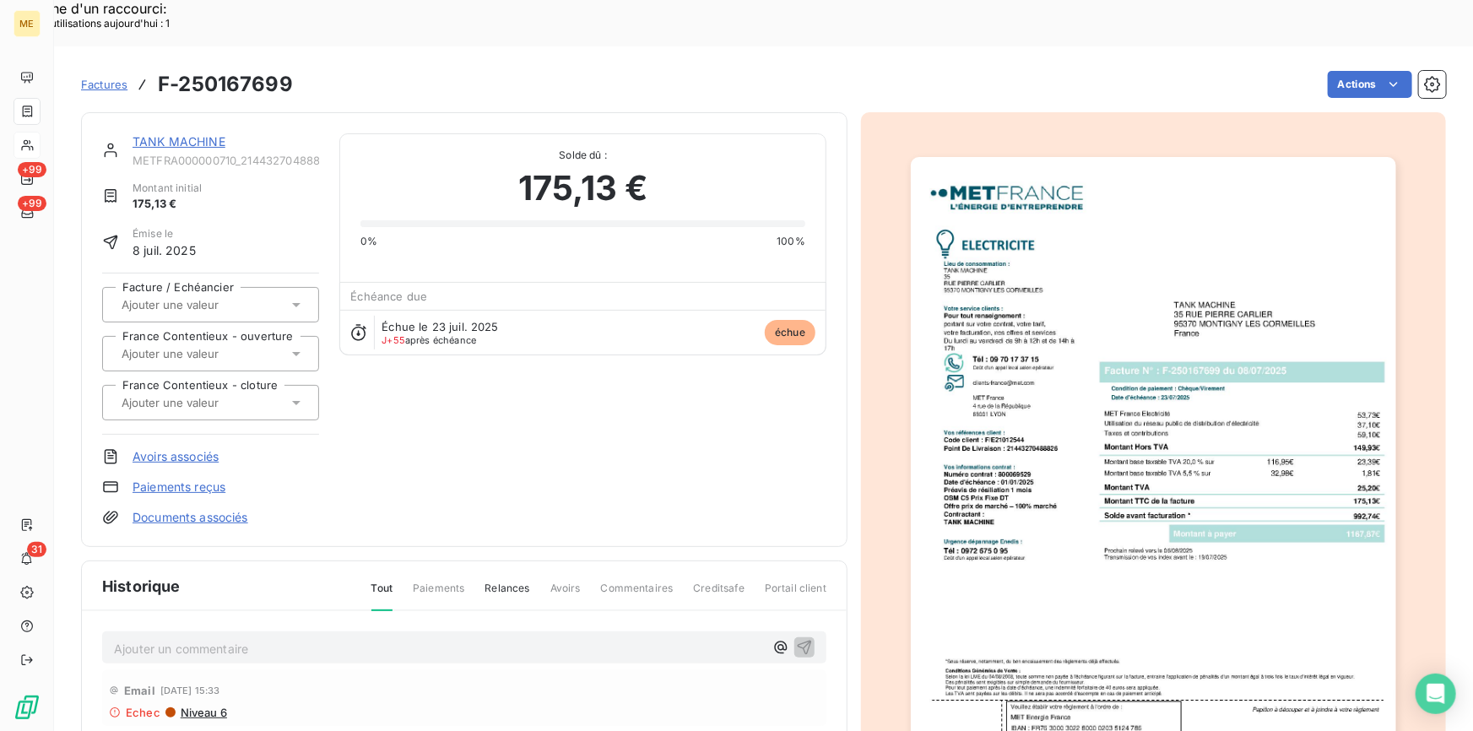
click at [540, 388] on div "TANK MACHINE METFRA000000710_21443270488826-CA1 Montant initial 175,13 € Émise …" at bounding box center [464, 329] width 724 height 393
click at [539, 389] on div "TANK MACHINE METFRA000000710_21443270488826-CA1 Montant initial 175,13 € Émise …" at bounding box center [464, 329] width 724 height 393
drag, startPoint x: 556, startPoint y: 102, endPoint x: 656, endPoint y: 148, distance: 109.6
click at [656, 148] on div "Solde dû : 175,13 € 0% 100%" at bounding box center [583, 191] width 445 height 115
drag, startPoint x: 573, startPoint y: 480, endPoint x: 575, endPoint y: 467, distance: 12.8
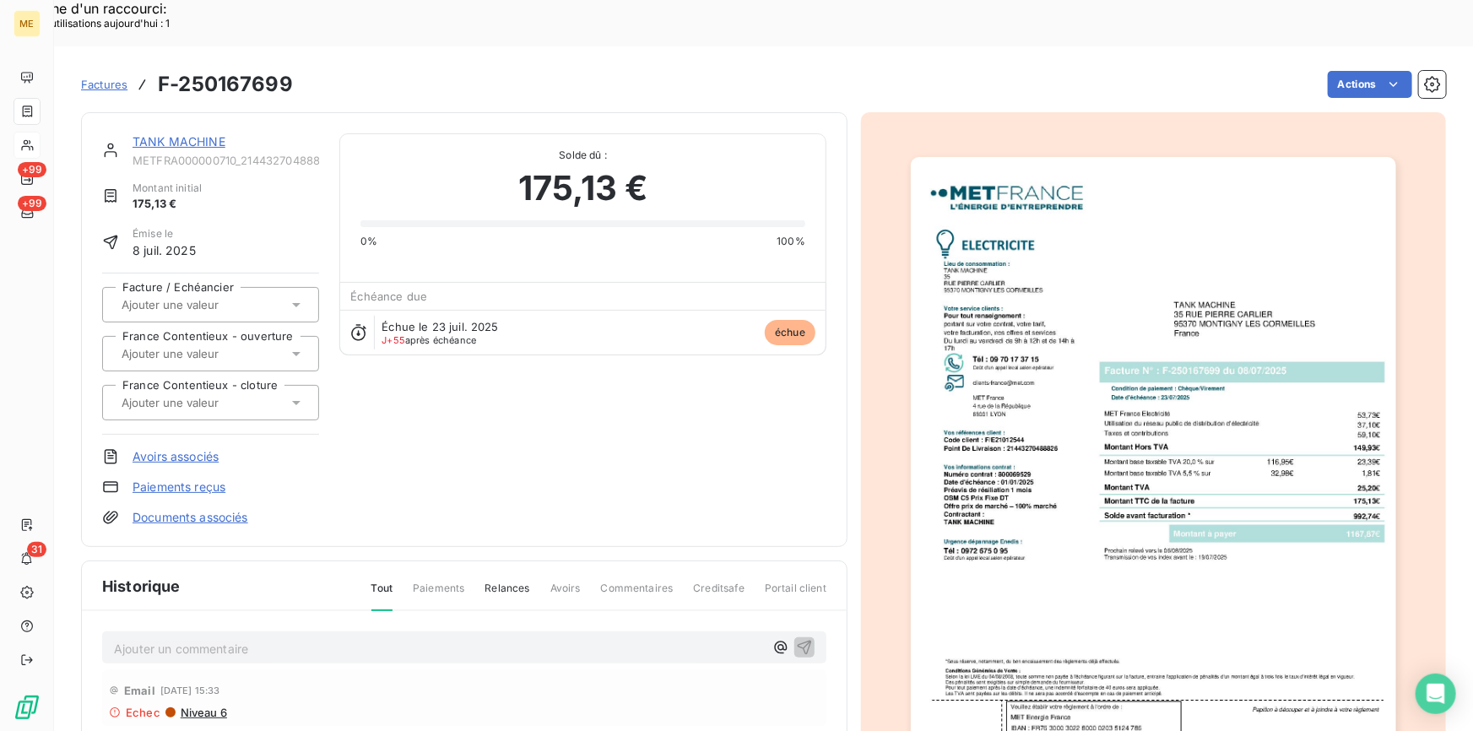
click at [574, 475] on div "TANK MACHINE METFRA000000710_21443270488826-CA1 Montant initial 175,13 € Émise …" at bounding box center [464, 329] width 767 height 435
click at [574, 459] on div "TANK MACHINE METFRA000000710_21443270488826-CA1 Montant initial 175,13 € Émise …" at bounding box center [464, 329] width 724 height 393
drag, startPoint x: 554, startPoint y: 102, endPoint x: 637, endPoint y: 112, distance: 83.4
click at [653, 145] on div "Solde dû : 175,13 € 0% 100%" at bounding box center [583, 191] width 445 height 115
click at [621, 357] on div "TANK MACHINE METFRA000000710_21443270488826-CA1 Montant initial 175,13 € Émise …" at bounding box center [464, 329] width 724 height 393
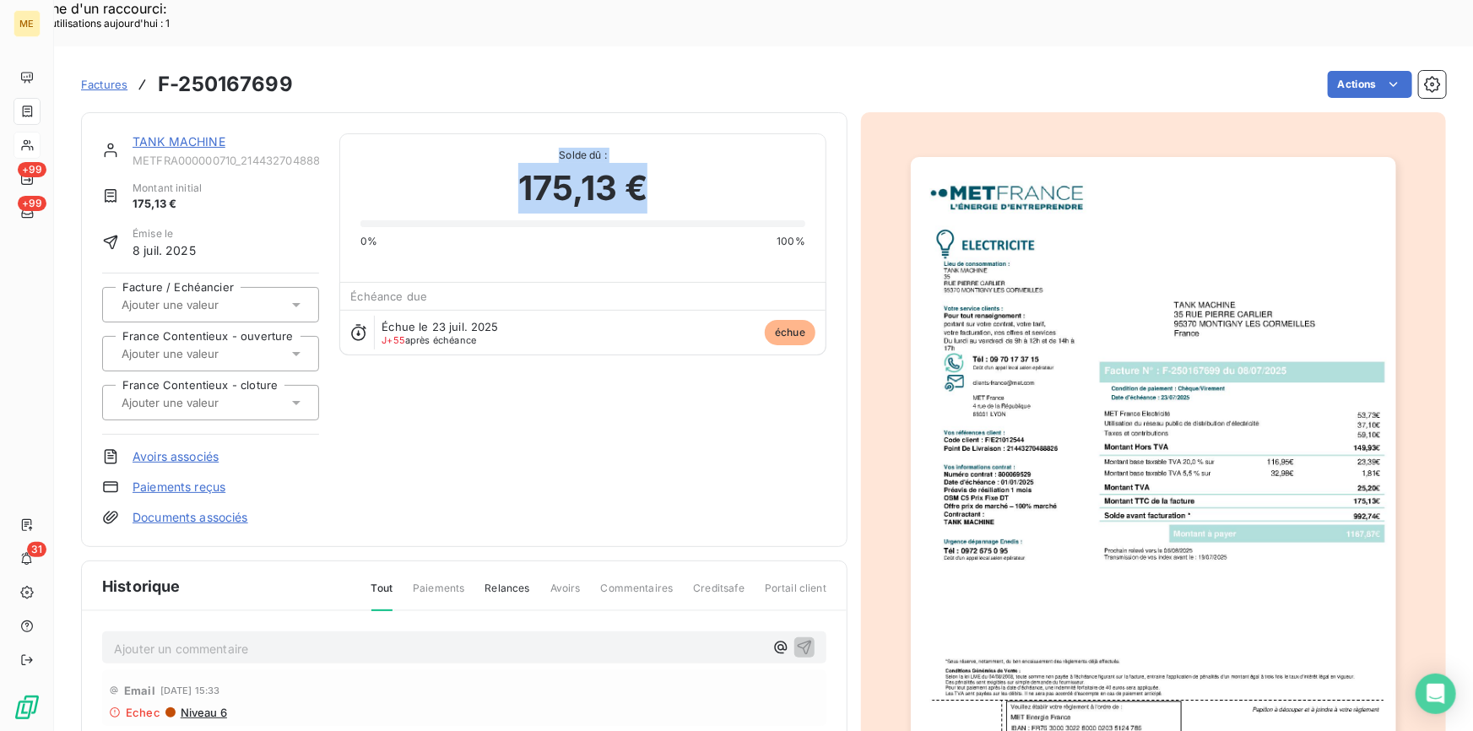
drag, startPoint x: 648, startPoint y: 140, endPoint x: 552, endPoint y: 95, distance: 105.7
click at [552, 134] on div "Solde dû : 175,13 € 0% 100%" at bounding box center [583, 191] width 445 height 115
drag, startPoint x: 656, startPoint y: 132, endPoint x: 645, endPoint y: 143, distance: 15.5
click at [656, 163] on div "175,13 €" at bounding box center [583, 188] width 445 height 51
drag, startPoint x: 609, startPoint y: 371, endPoint x: 644, endPoint y: 296, distance: 83.1
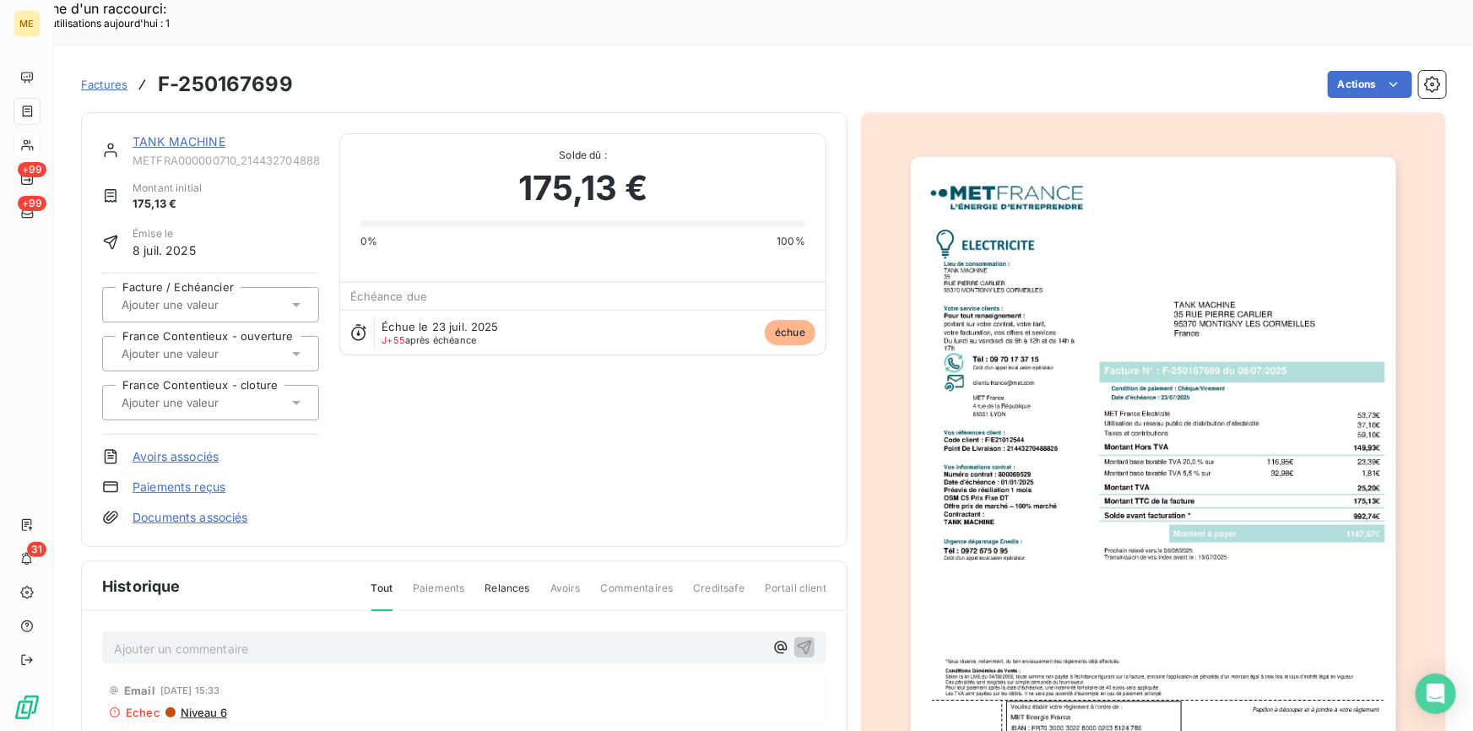
click at [615, 368] on div "TANK MACHINE METFRA000000710_21443270488826-CA1 Montant initial 175,13 € Émise …" at bounding box center [464, 329] width 724 height 393
drag, startPoint x: 648, startPoint y: 144, endPoint x: 553, endPoint y: 111, distance: 99.9
click at [553, 134] on div "Solde dû : 175,13 € 0% 100%" at bounding box center [583, 191] width 445 height 115
drag, startPoint x: 534, startPoint y: 447, endPoint x: 610, endPoint y: 195, distance: 262.8
click at [540, 442] on div "TANK MACHINE METFRA000000710_21443270488826-CA1 Montant initial 175,13 € Émise …" at bounding box center [464, 329] width 724 height 393
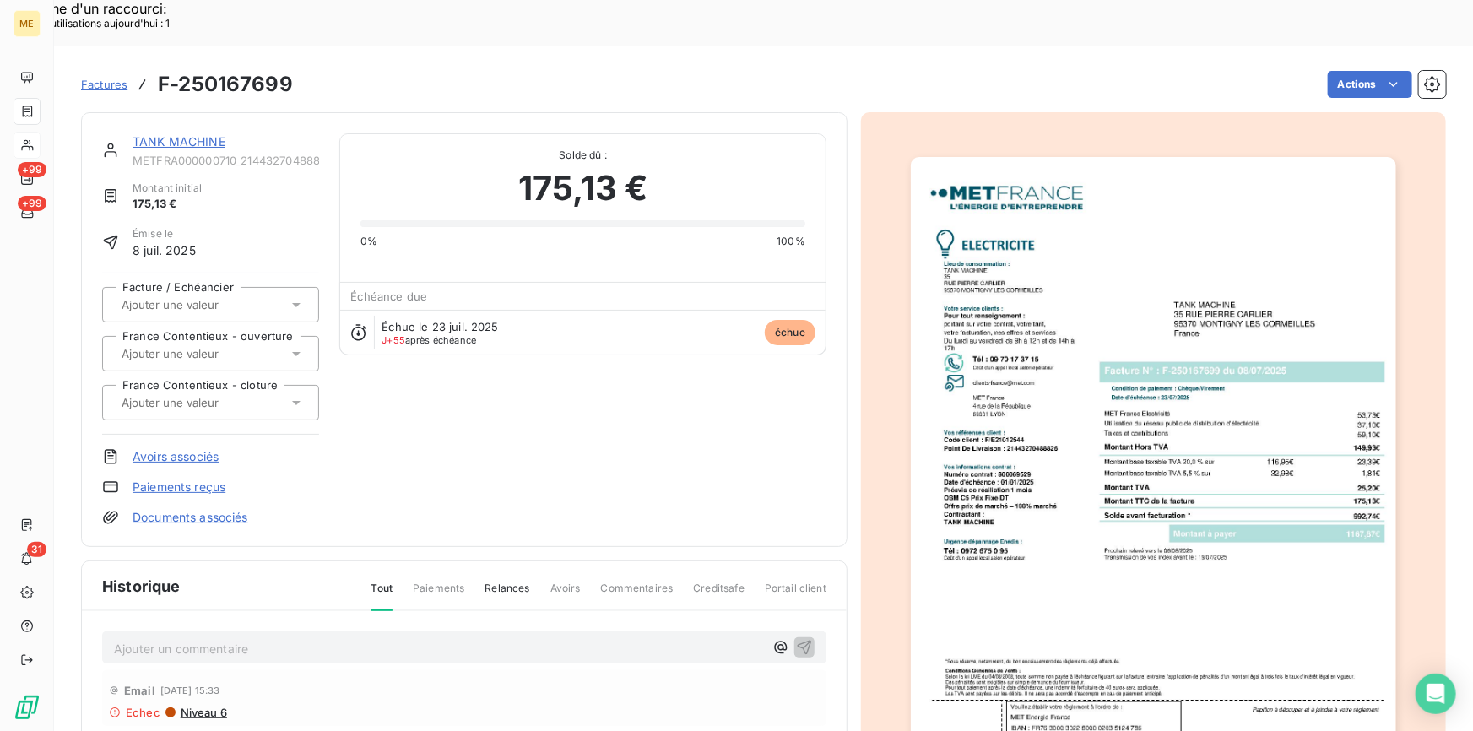
click at [718, 404] on div "TANK MACHINE METFRA000000710_21443270488826-CA1 Montant initial 175,13 € Émise …" at bounding box center [464, 329] width 724 height 393
drag, startPoint x: 519, startPoint y: 135, endPoint x: 663, endPoint y: 144, distance: 143.8
click at [663, 163] on div "175,13 €" at bounding box center [583, 188] width 445 height 51
click at [552, 377] on div "TANK MACHINE METFRA000000710_21443270488826-CA1 Montant initial 175,13 € Émise …" at bounding box center [464, 329] width 724 height 393
drag, startPoint x: 650, startPoint y: 143, endPoint x: 541, endPoint y: 93, distance: 119.8
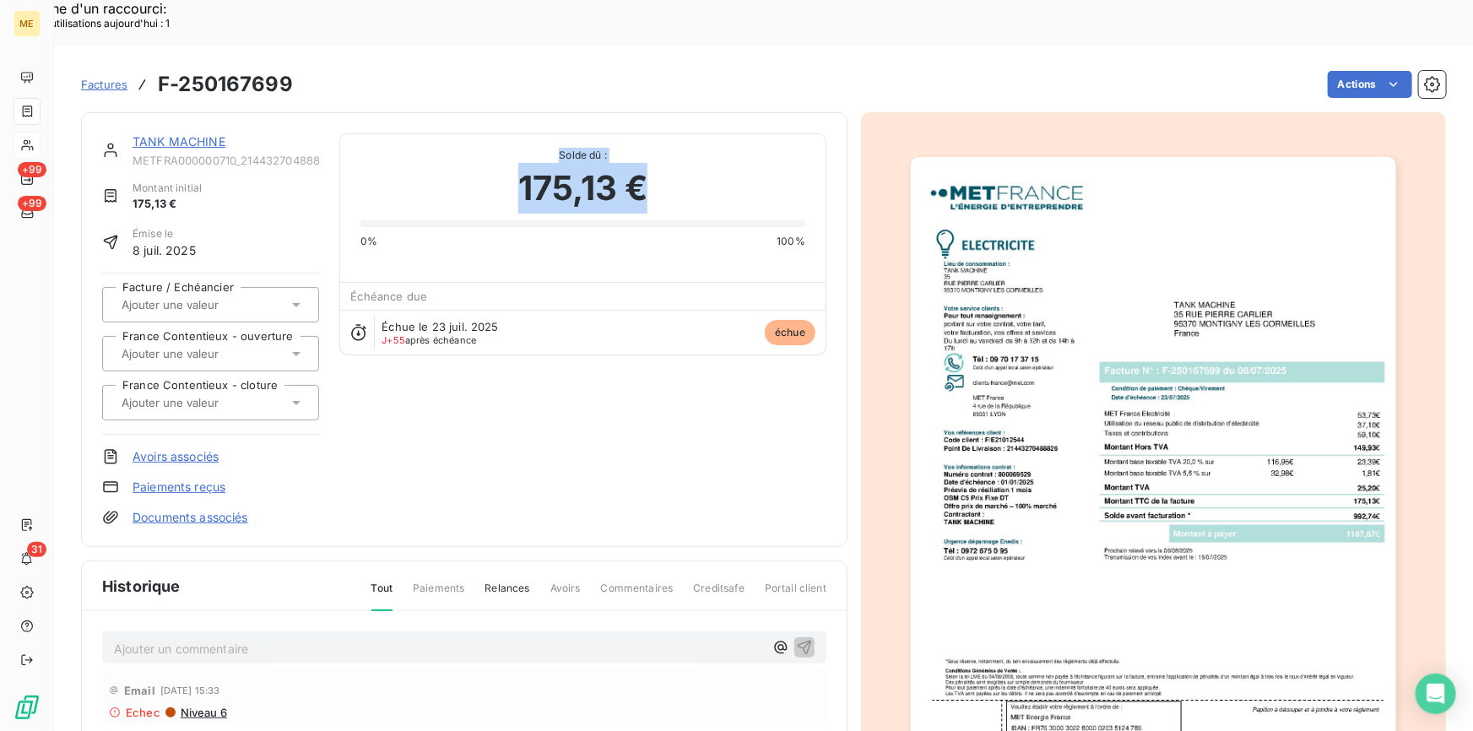
click at [541, 134] on div "Solde dû : 175,13 € 0% 100%" at bounding box center [583, 191] width 445 height 115
click at [512, 350] on div "TANK MACHINE METFRA000000710_21443270488826-CA1 Montant initial 175,13 € Émise …" at bounding box center [464, 329] width 724 height 393
drag, startPoint x: 532, startPoint y: 372, endPoint x: 596, endPoint y: 352, distance: 67.0
click at [540, 366] on div "TANK MACHINE METFRA000000710_21443270488826-CA1 Montant initial 175,13 € Émise …" at bounding box center [464, 329] width 724 height 393
drag, startPoint x: 742, startPoint y: 388, endPoint x: 650, endPoint y: 410, distance: 94.6
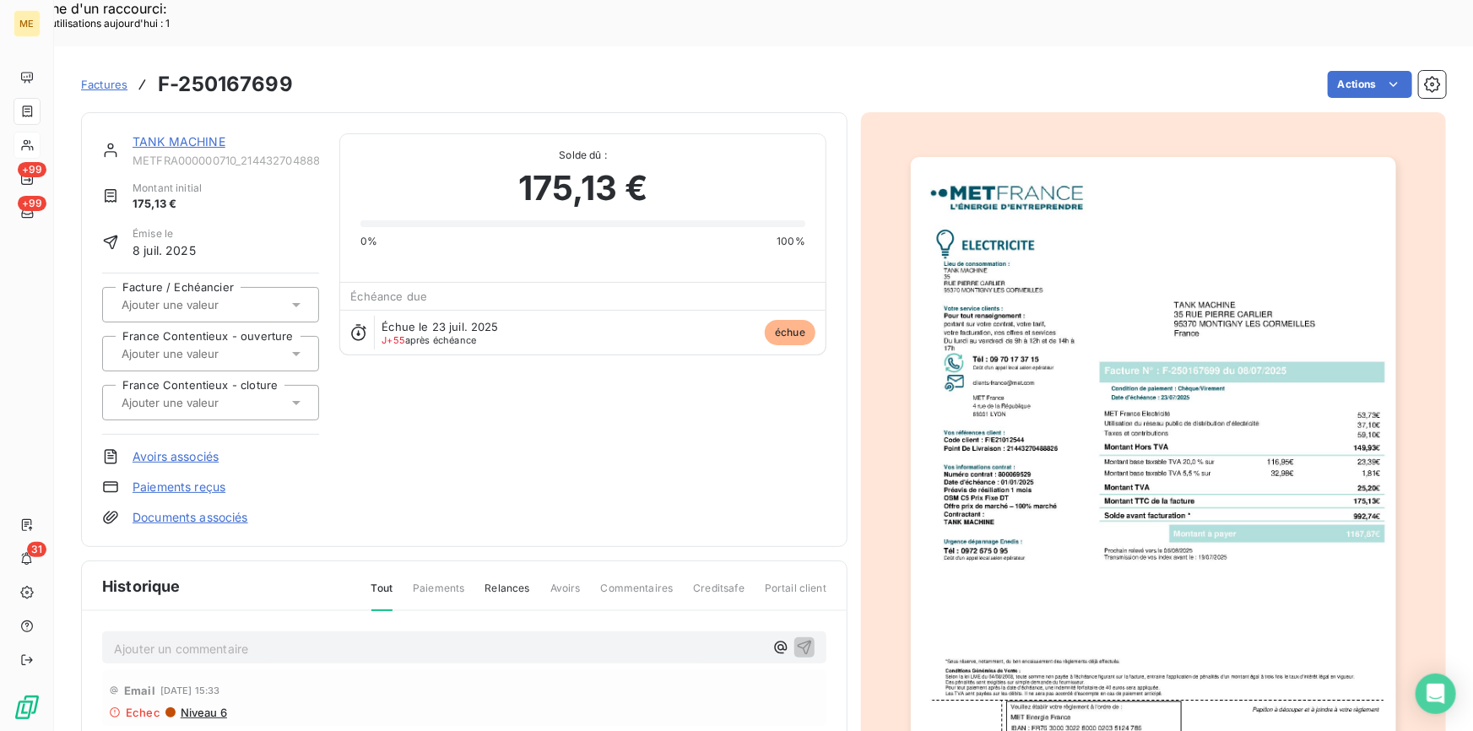
click at [742, 389] on div "TANK MACHINE METFRA000000710_21443270488826-CA1 Montant initial 175,13 € Émise …" at bounding box center [464, 329] width 724 height 393
click at [567, 377] on div "TANK MACHINE METFRA000000710_21443270488826-CA1 Montant initial 175,13 € Émise …" at bounding box center [464, 329] width 724 height 393
click at [577, 374] on div "TANK MACHINE METFRA000000710_21443270488826-CA1 Montant initial 175,13 € Émise …" at bounding box center [464, 329] width 724 height 393
click at [569, 383] on div "TANK MACHINE METFRA000000710_21443270488826-CA1 Montant initial 175,13 € Émise …" at bounding box center [464, 329] width 724 height 393
drag, startPoint x: 645, startPoint y: 143, endPoint x: 524, endPoint y: 100, distance: 129.0
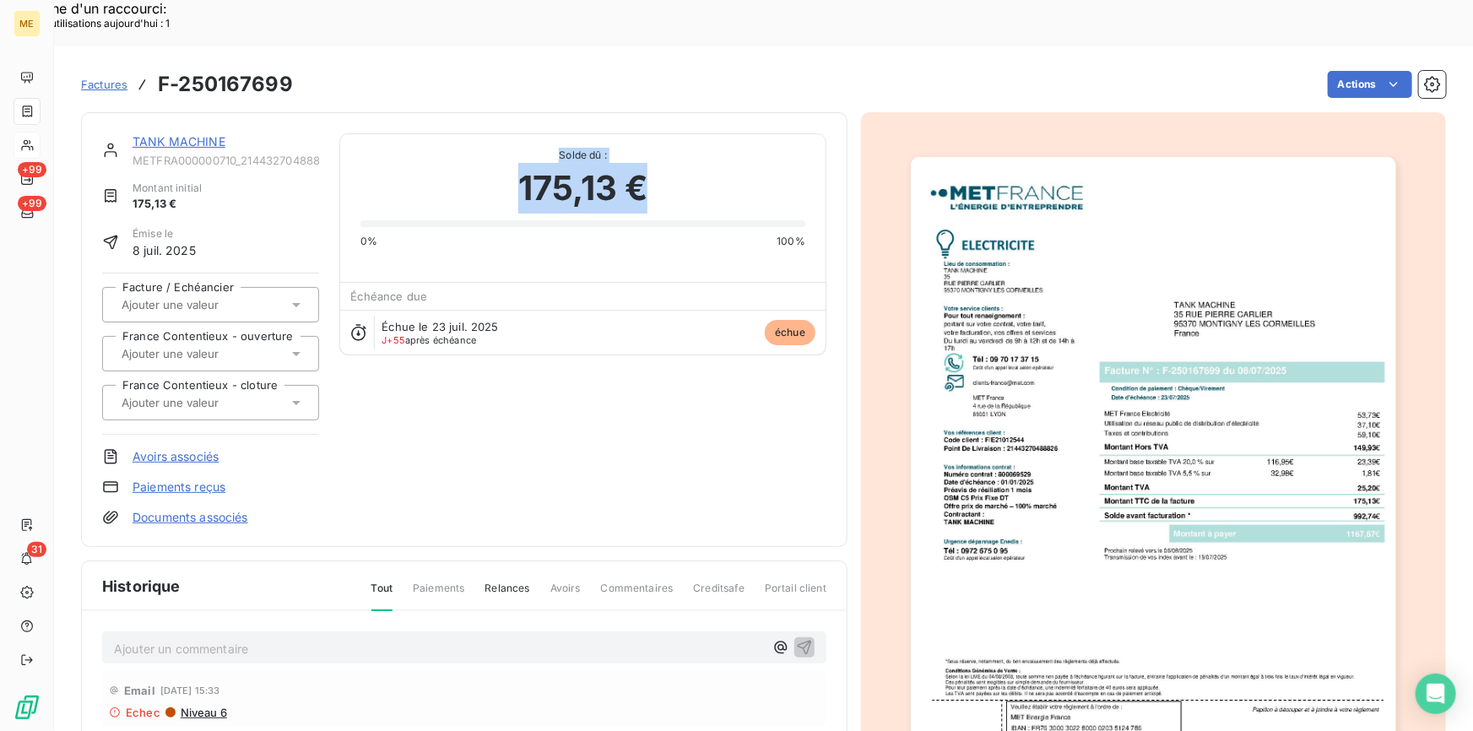
click at [524, 134] on div "Solde dû : 175,13 € 0% 100%" at bounding box center [583, 191] width 445 height 115
click at [518, 163] on span "175,13 €" at bounding box center [582, 188] width 129 height 51
drag, startPoint x: 643, startPoint y: 140, endPoint x: 557, endPoint y: 108, distance: 91.1
click at [545, 134] on div "Solde dû : 175,13 € 0% 100%" at bounding box center [583, 191] width 445 height 115
click at [648, 389] on div "TANK MACHINE METFRA000000710_21443270488826-CA1 Montant initial 175,13 € Émise …" at bounding box center [464, 329] width 724 height 393
